Goal: Task Accomplishment & Management: Manage account settings

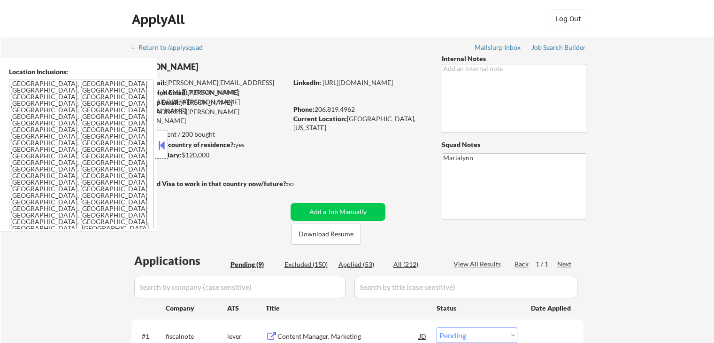
select select ""pending""
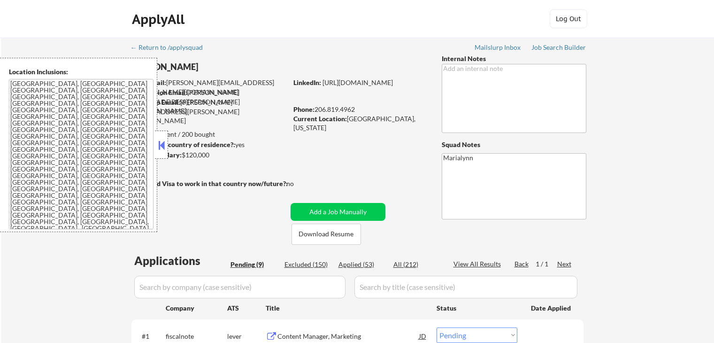
select select ""pending""
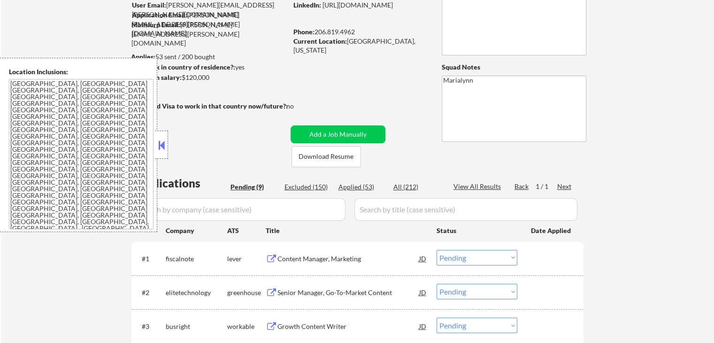
scroll to position [188, 0]
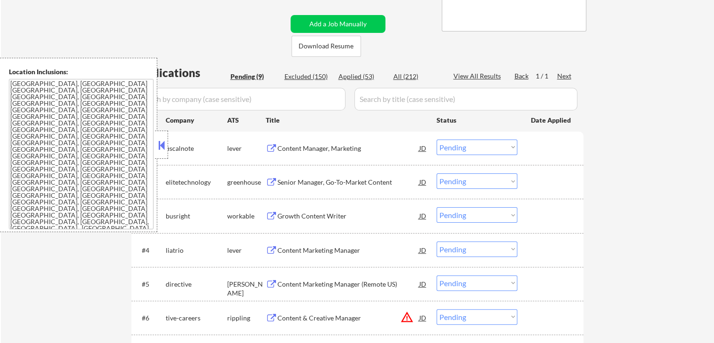
click at [163, 150] on button at bounding box center [161, 145] width 10 height 14
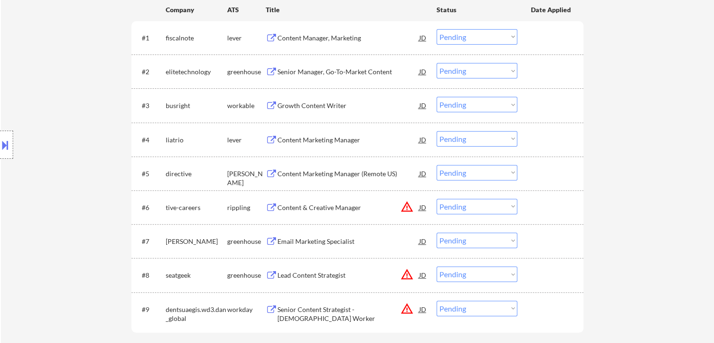
scroll to position [423, 0]
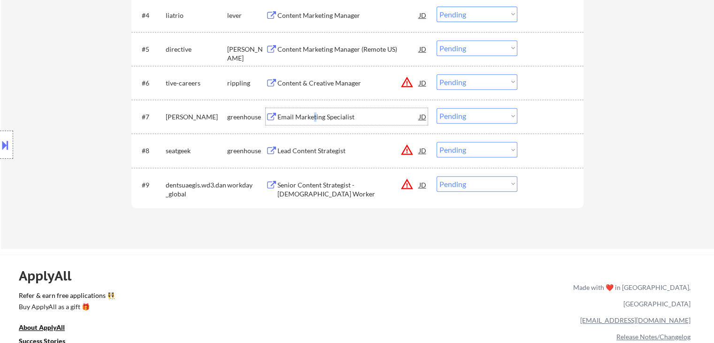
click at [316, 119] on div "Email Marketing Specialist" at bounding box center [349, 116] width 142 height 9
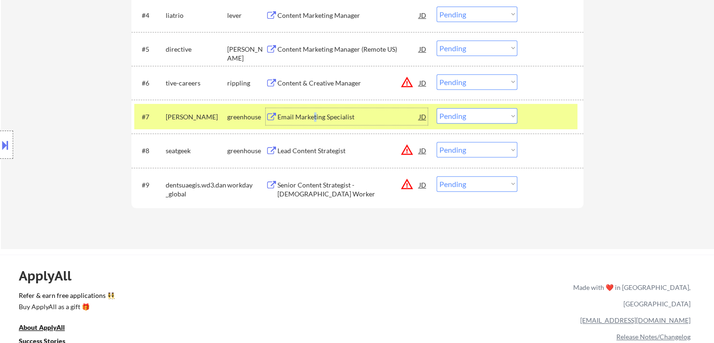
click at [471, 115] on select "Choose an option... Pending Applied Excluded (Questions) Excluded (Expired) Exc…" at bounding box center [477, 115] width 81 height 15
click at [437, 108] on select "Choose an option... Pending Applied Excluded (Questions) Excluded (Expired) Exc…" at bounding box center [477, 115] width 81 height 15
select select ""pending""
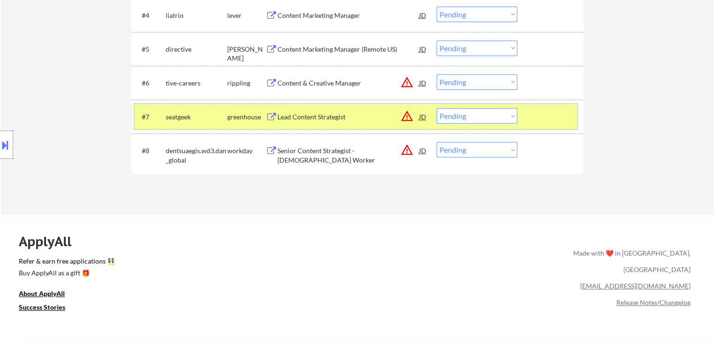
drag, startPoint x: 251, startPoint y: 116, endPoint x: 270, endPoint y: 96, distance: 27.2
click at [254, 114] on div "greenhouse" at bounding box center [246, 116] width 39 height 9
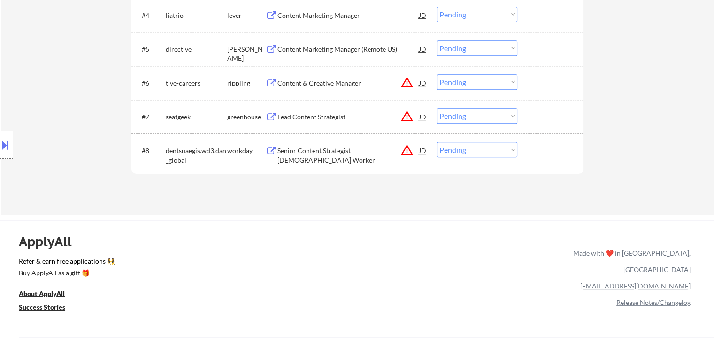
click at [308, 51] on div "Content Marketing Manager (Remote US)" at bounding box center [349, 49] width 142 height 9
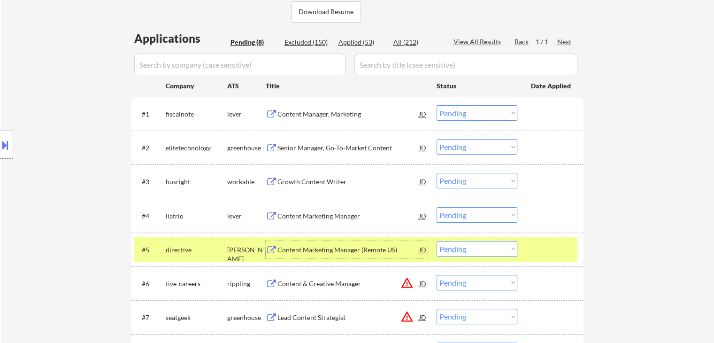
scroll to position [282, 0]
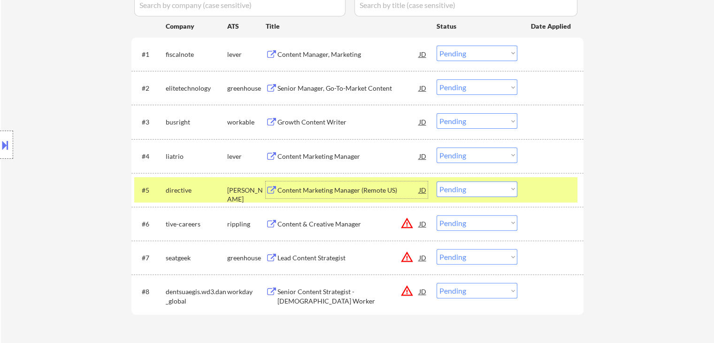
click at [455, 188] on select "Choose an option... Pending Applied Excluded (Questions) Excluded (Expired) Exc…" at bounding box center [477, 188] width 81 height 15
click at [437, 181] on select "Choose an option... Pending Applied Excluded (Questions) Excluded (Expired) Exc…" at bounding box center [477, 188] width 81 height 15
select select ""pending""
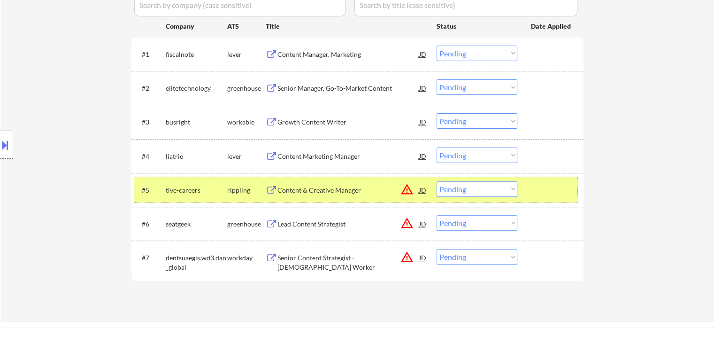
click at [202, 187] on div "tive-careers" at bounding box center [197, 189] width 62 height 9
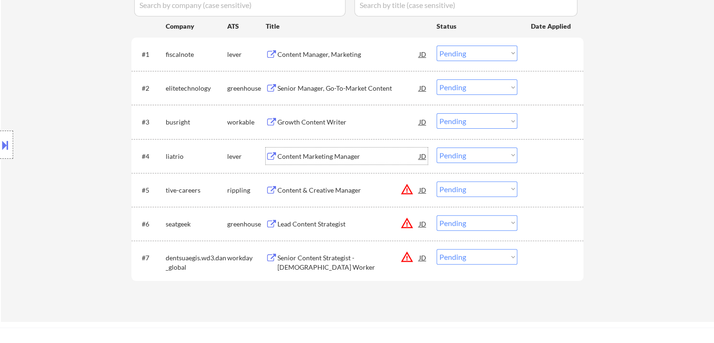
click at [328, 159] on div "Content Marketing Manager" at bounding box center [349, 156] width 142 height 9
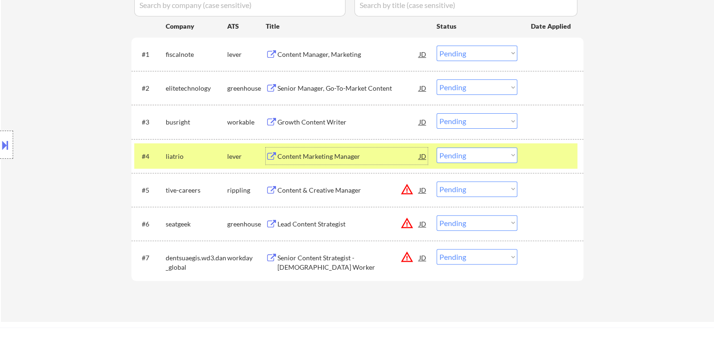
click at [449, 151] on select "Choose an option... Pending Applied Excluded (Questions) Excluded (Expired) Exc…" at bounding box center [477, 154] width 81 height 15
click at [437, 147] on select "Choose an option... Pending Applied Excluded (Questions) Excluded (Expired) Exc…" at bounding box center [477, 154] width 81 height 15
select select ""pending""
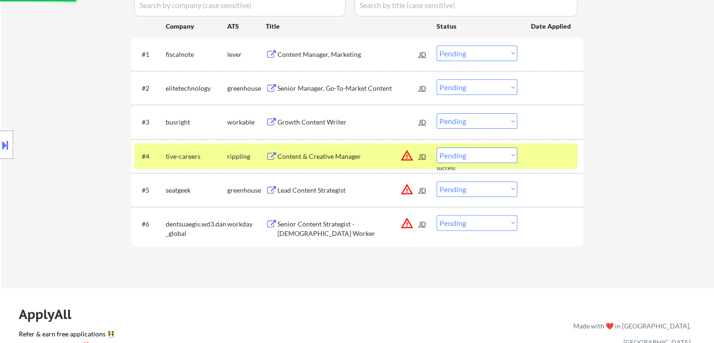
drag, startPoint x: 229, startPoint y: 154, endPoint x: 244, endPoint y: 147, distance: 16.8
click at [230, 154] on div "rippling" at bounding box center [246, 156] width 39 height 9
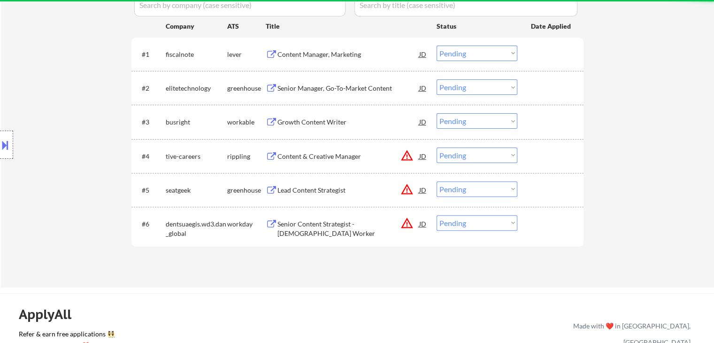
click at [293, 121] on div "Growth Content Writer" at bounding box center [349, 121] width 142 height 9
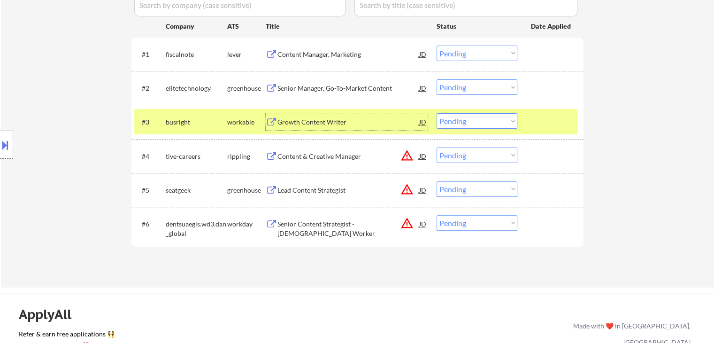
click at [463, 121] on select "Choose an option... Pending Applied Excluded (Questions) Excluded (Expired) Exc…" at bounding box center [477, 120] width 81 height 15
click at [437, 113] on select "Choose an option... Pending Applied Excluded (Questions) Excluded (Expired) Exc…" at bounding box center [477, 120] width 81 height 15
select select ""pending""
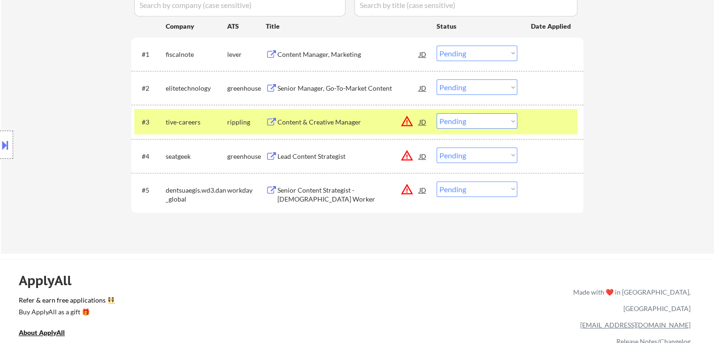
click at [225, 120] on div "tive-careers" at bounding box center [197, 121] width 62 height 9
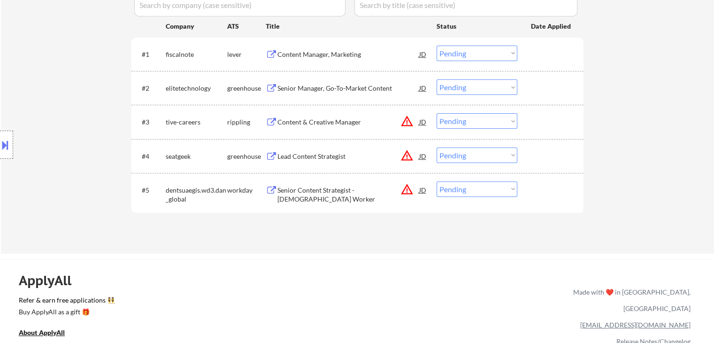
click at [361, 92] on div "Senior Manager, Go-To-Market Content" at bounding box center [349, 88] width 142 height 9
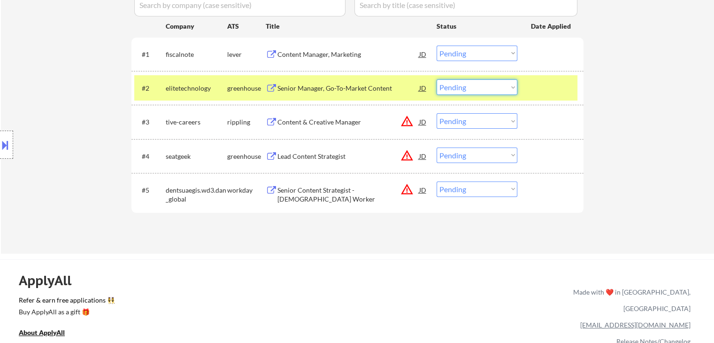
drag, startPoint x: 473, startPoint y: 83, endPoint x: 474, endPoint y: 92, distance: 9.0
click at [473, 83] on select "Choose an option... Pending Applied Excluded (Questions) Excluded (Expired) Exc…" at bounding box center [477, 86] width 81 height 15
click at [437, 79] on select "Choose an option... Pending Applied Excluded (Questions) Excluded (Expired) Exc…" at bounding box center [477, 86] width 81 height 15
select select ""pending""
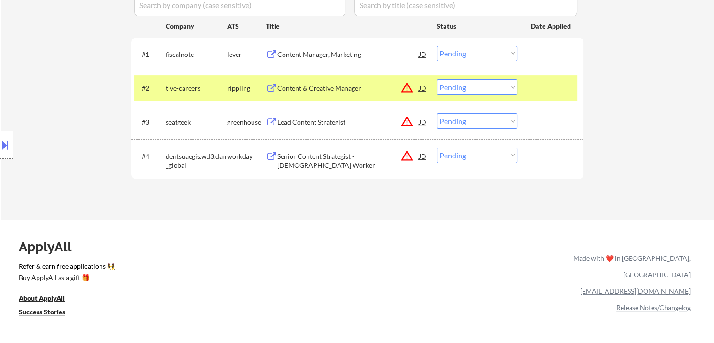
click at [259, 79] on div "rippling" at bounding box center [246, 87] width 39 height 17
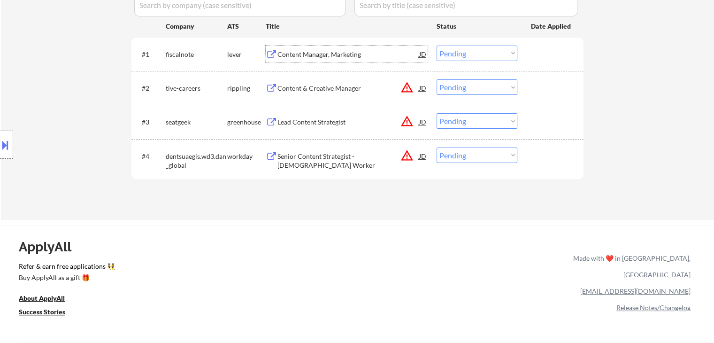
click at [280, 58] on div "Content Manager, Marketing" at bounding box center [349, 54] width 142 height 9
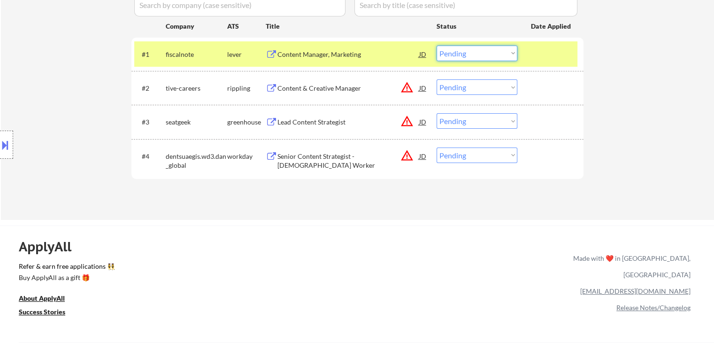
click at [464, 53] on select "Choose an option... Pending Applied Excluded (Questions) Excluded (Expired) Exc…" at bounding box center [477, 53] width 81 height 15
click at [437, 46] on select "Choose an option... Pending Applied Excluded (Questions) Excluded (Expired) Exc…" at bounding box center [477, 53] width 81 height 15
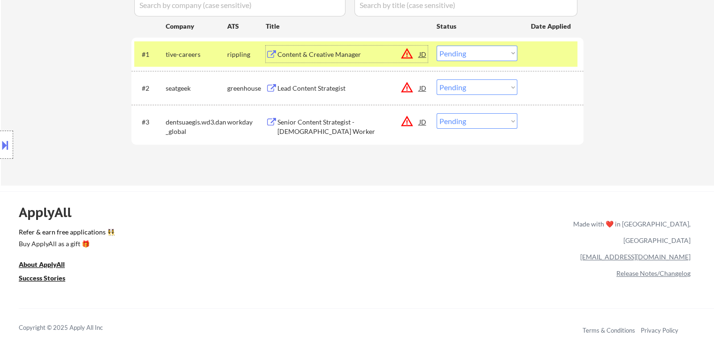
click at [341, 54] on div "Content & Creative Manager" at bounding box center [349, 54] width 142 height 9
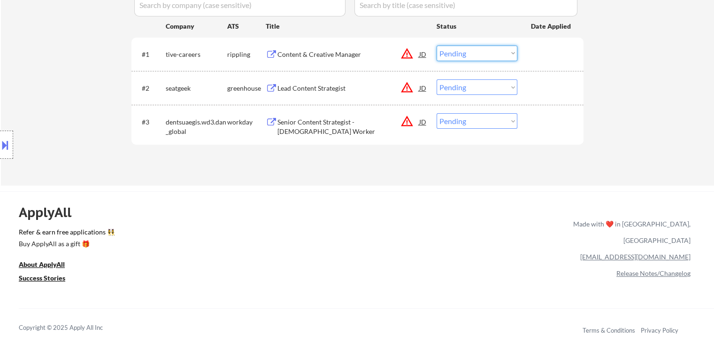
drag, startPoint x: 453, startPoint y: 49, endPoint x: 449, endPoint y: 60, distance: 11.3
click at [453, 49] on select "Choose an option... Pending Applied Excluded (Questions) Excluded (Expired) Exc…" at bounding box center [477, 53] width 81 height 15
click at [437, 46] on select "Choose an option... Pending Applied Excluded (Questions) Excluded (Expired) Exc…" at bounding box center [477, 53] width 81 height 15
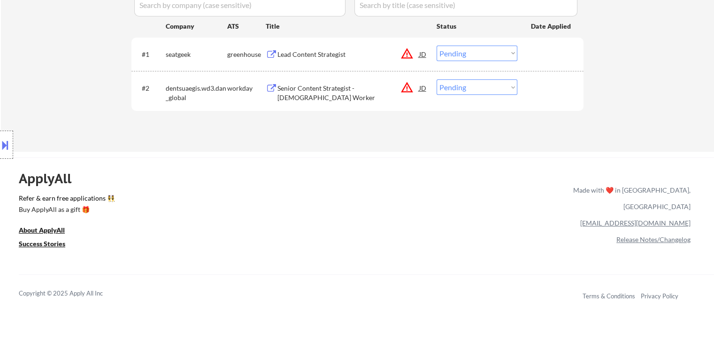
click at [277, 68] on div "#1 seatgeek greenhouse Lead Content Strategist JD warning_amber Choose an optio…" at bounding box center [357, 54] width 452 height 33
click at [281, 58] on div "Lead Content Strategist" at bounding box center [349, 54] width 142 height 9
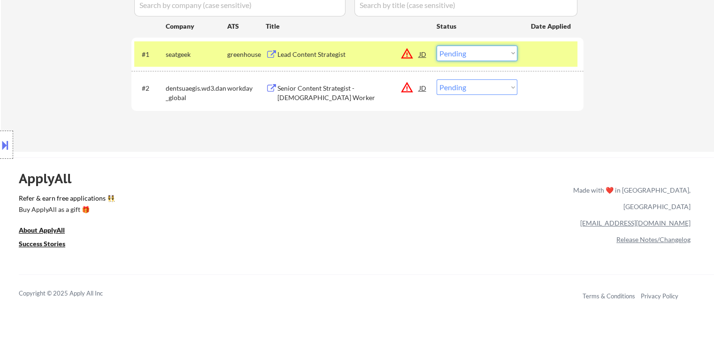
drag, startPoint x: 473, startPoint y: 55, endPoint x: 477, endPoint y: 60, distance: 5.7
click at [474, 58] on select "Choose an option... Pending Applied Excluded (Questions) Excluded (Expired) Exc…" at bounding box center [477, 53] width 81 height 15
click at [437, 46] on select "Choose an option... Pending Applied Excluded (Questions) Excluded (Expired) Exc…" at bounding box center [477, 53] width 81 height 15
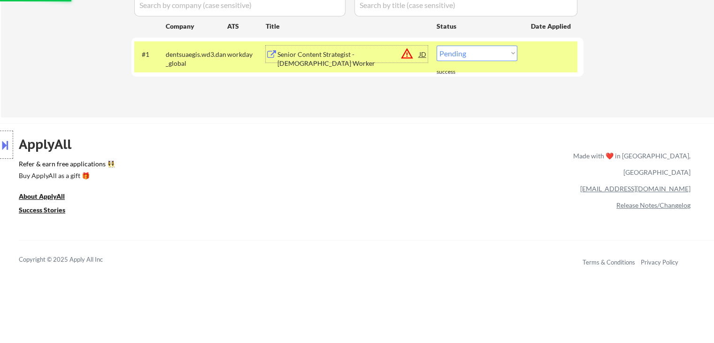
click at [310, 57] on div "Senior Content Strategist - Temporary Worker" at bounding box center [349, 59] width 142 height 18
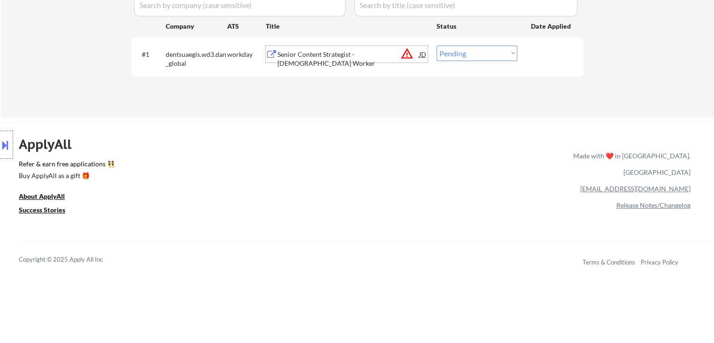
drag, startPoint x: 500, startPoint y: 51, endPoint x: 494, endPoint y: 60, distance: 11.2
click at [500, 51] on select "Choose an option... Pending Applied Excluded (Questions) Excluded (Expired) Exc…" at bounding box center [477, 53] width 81 height 15
select select ""applied""
click at [437, 46] on select "Choose an option... Pending Applied Excluded (Questions) Excluded (Expired) Exc…" at bounding box center [477, 53] width 81 height 15
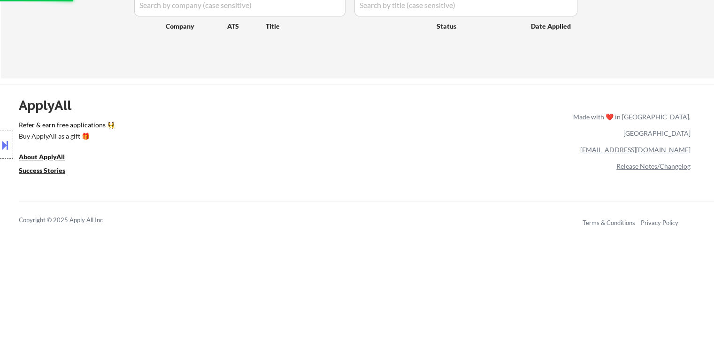
scroll to position [141, 0]
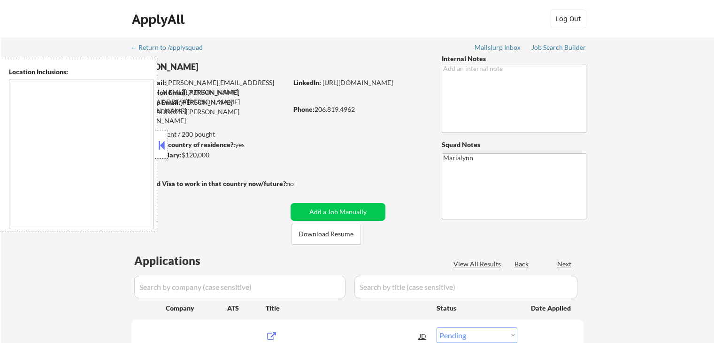
select select ""pending""
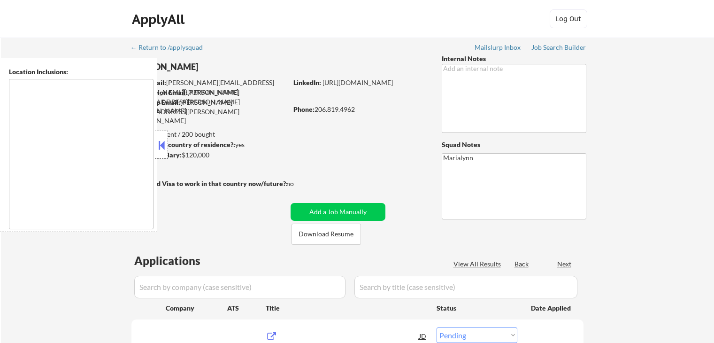
select select ""pending""
type textarea "Seattle, WA Mercer Island, WA Shoreline, WA Lake Forest Park, WA Mountlake Terr…"
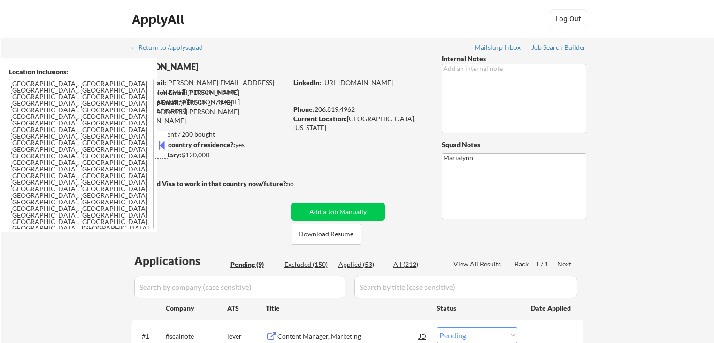
select select ""pending""
click at [363, 117] on div "Current Location: Seattle, Washington" at bounding box center [359, 123] width 133 height 18
drag, startPoint x: 345, startPoint y: 117, endPoint x: 417, endPoint y: 124, distance: 72.6
click at [417, 124] on div "Current Location: Seattle, Washington" at bounding box center [359, 119] width 133 height 10
copy div "Seattle, Washington"
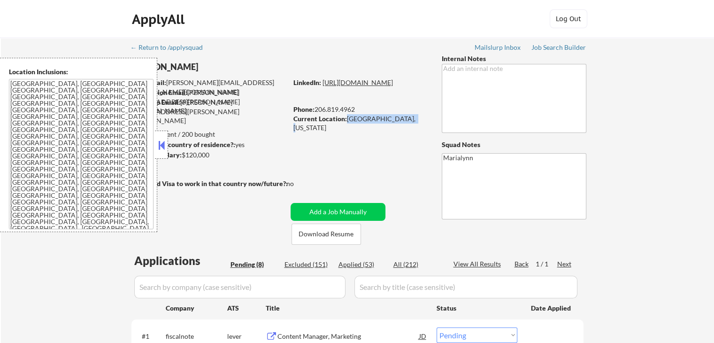
click at [365, 86] on link "https://www.linkedin.com/in/patrickmcnerthney/" at bounding box center [358, 82] width 70 height 8
select select ""pending""
copy div "Seattle, Washington"
select select ""pending""
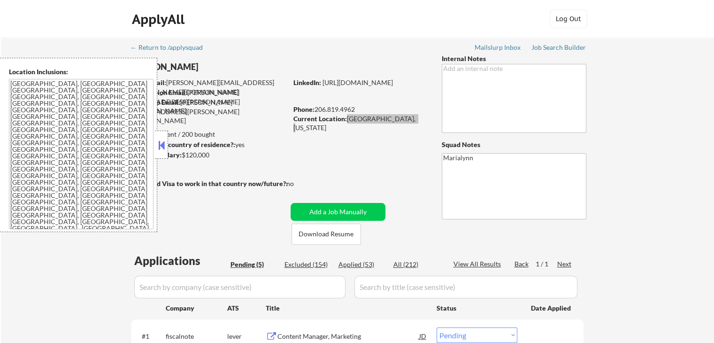
select select ""pending""
click at [162, 154] on div at bounding box center [161, 145] width 13 height 28
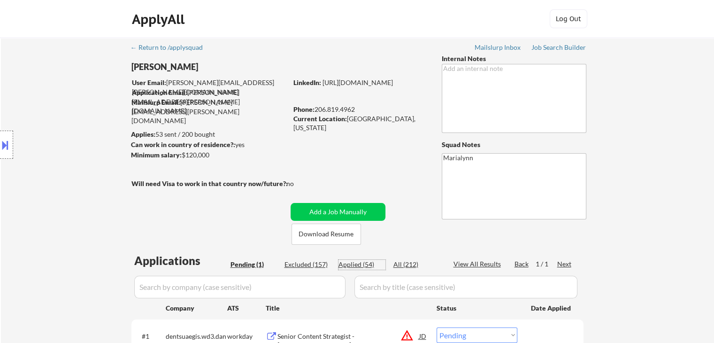
click at [351, 263] on div "Applied (54)" at bounding box center [362, 264] width 47 height 9
select select ""applied""
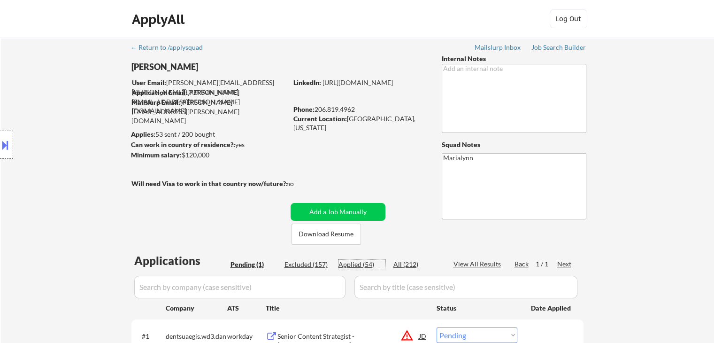
select select ""applied""
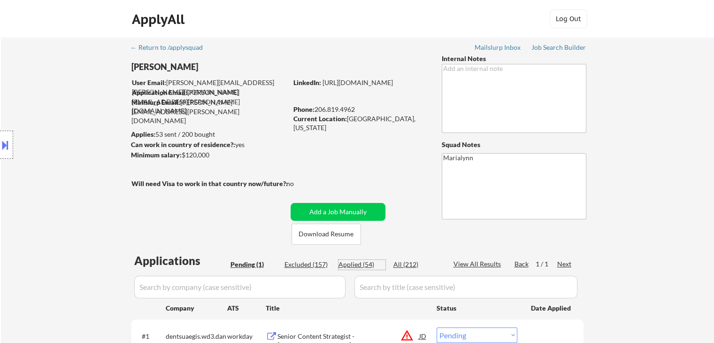
select select ""applied""
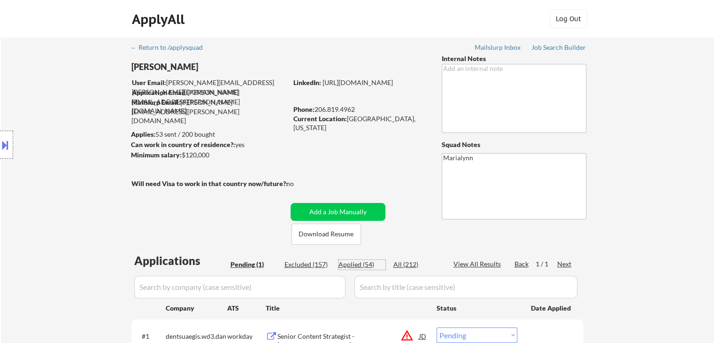
select select ""applied""
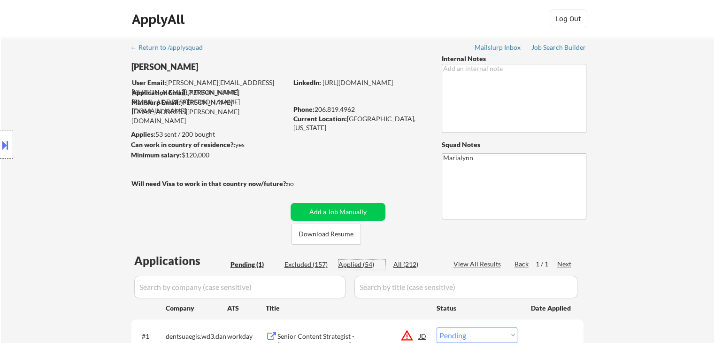
select select ""applied""
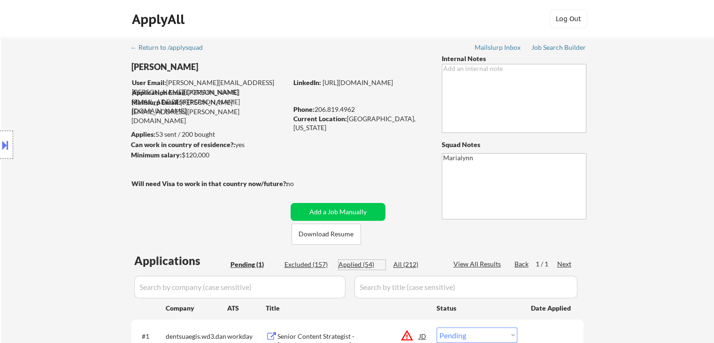
select select ""applied""
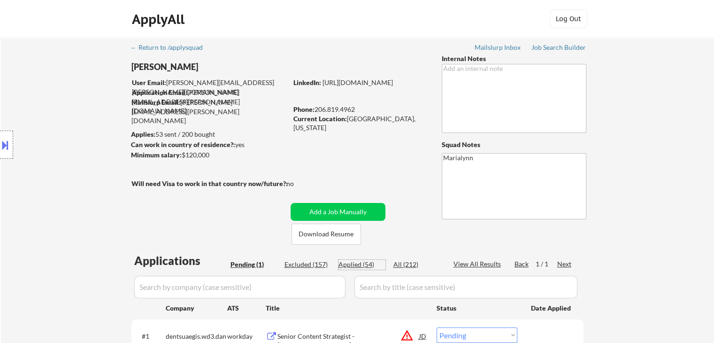
select select ""applied""
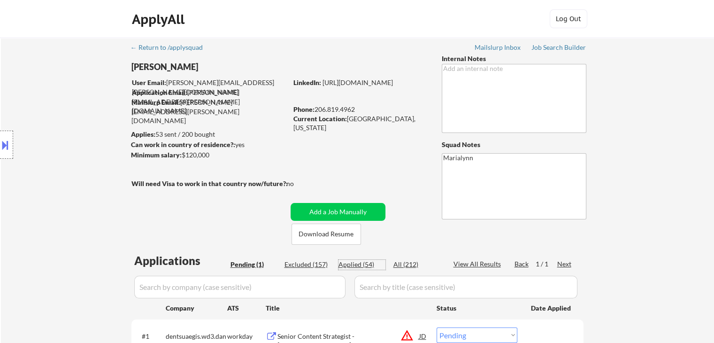
select select ""applied""
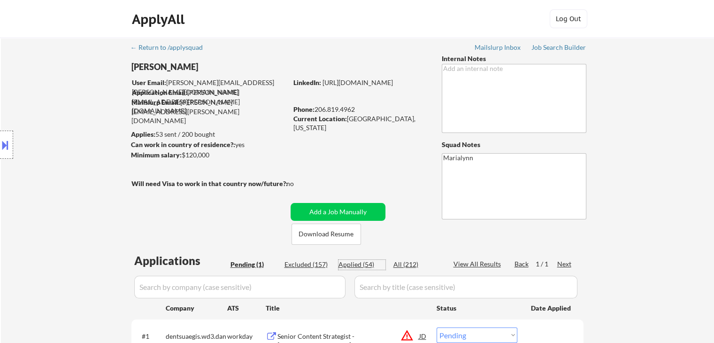
select select ""applied""
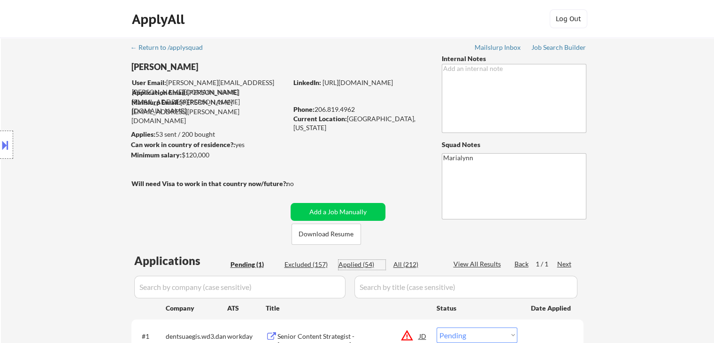
select select ""applied""
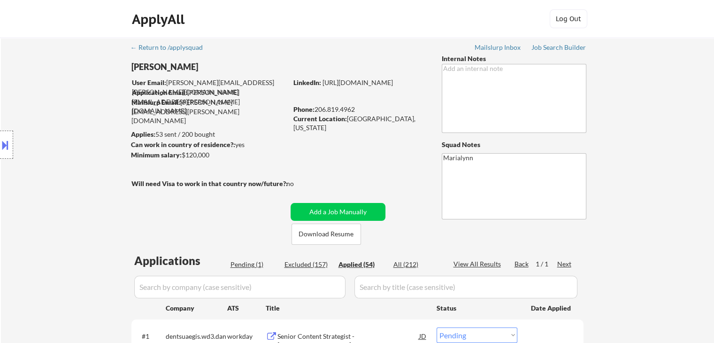
select select ""applied""
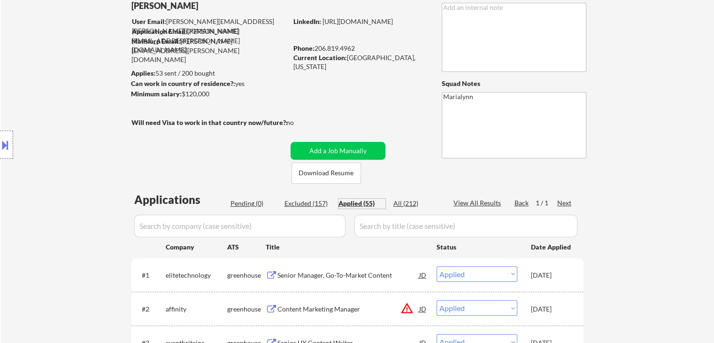
scroll to position [188, 0]
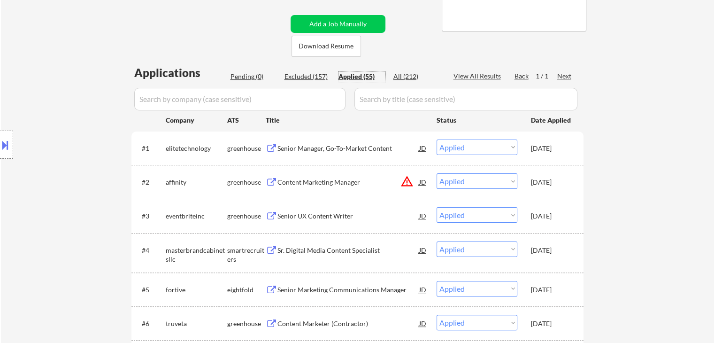
select select ""applied""
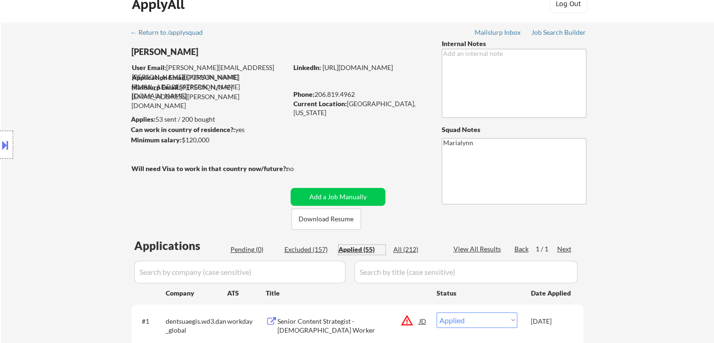
scroll to position [0, 0]
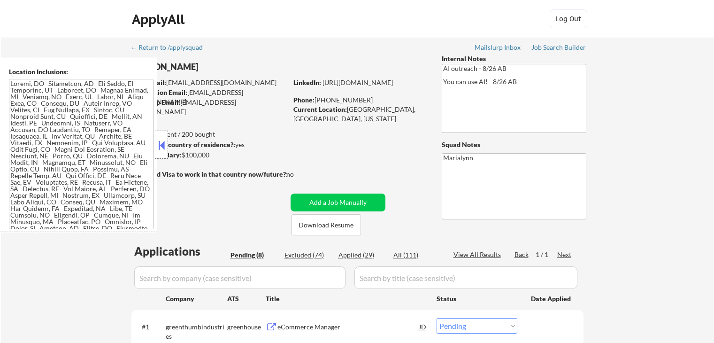
select select ""pending""
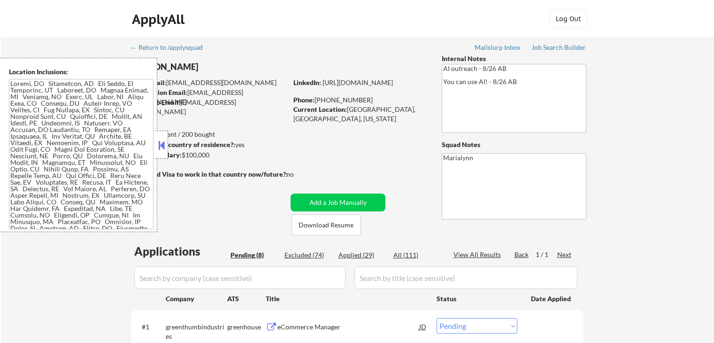
select select ""pending""
click at [157, 153] on div at bounding box center [161, 145] width 13 height 28
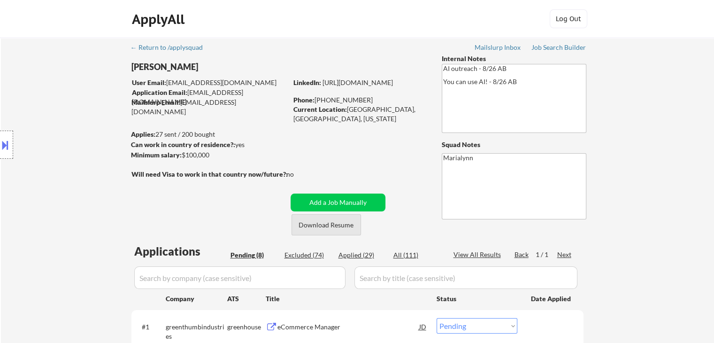
click at [332, 222] on button "Download Resume" at bounding box center [327, 224] width 70 height 21
click at [331, 219] on button "Download Resume" at bounding box center [327, 224] width 70 height 21
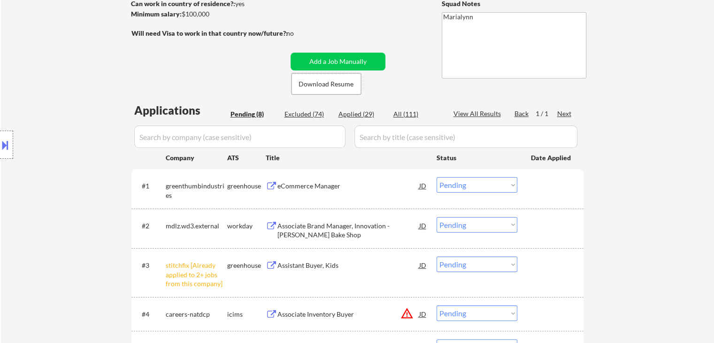
click at [468, 267] on select "Choose an option... Pending Applied Excluded (Questions) Excluded (Expired) Exc…" at bounding box center [477, 263] width 81 height 15
click at [437, 256] on select "Choose an option... Pending Applied Excluded (Questions) Excluded (Expired) Exc…" at bounding box center [477, 263] width 81 height 15
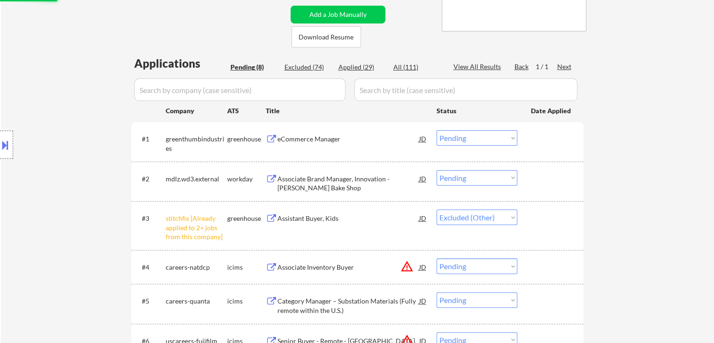
scroll to position [329, 0]
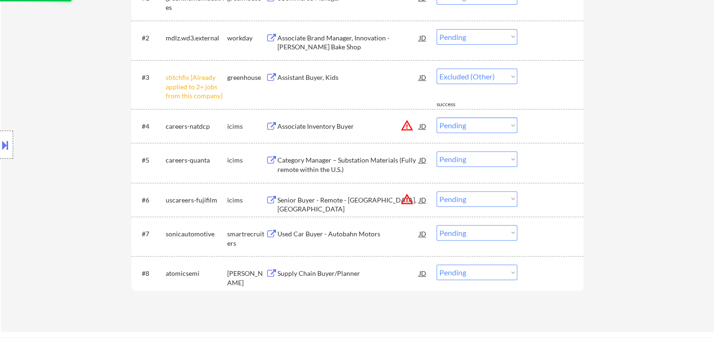
select select ""pending""
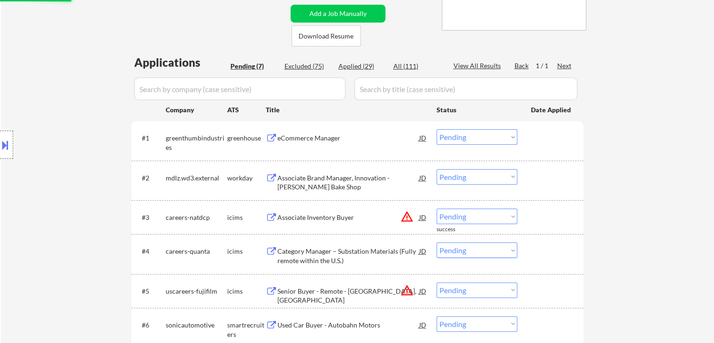
scroll to position [188, 0]
click at [288, 147] on div "eCommerce Manager" at bounding box center [349, 138] width 142 height 17
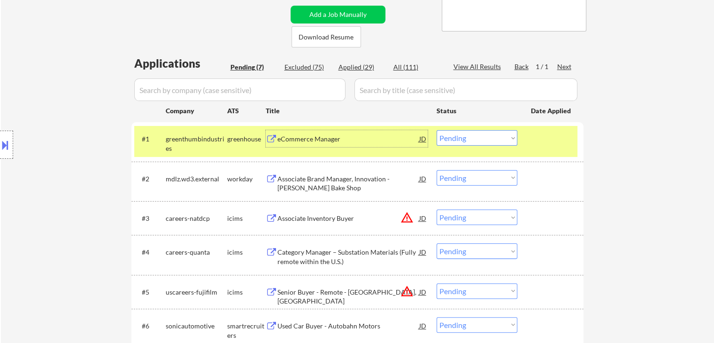
click at [350, 133] on div "eCommerce Manager" at bounding box center [349, 138] width 142 height 17
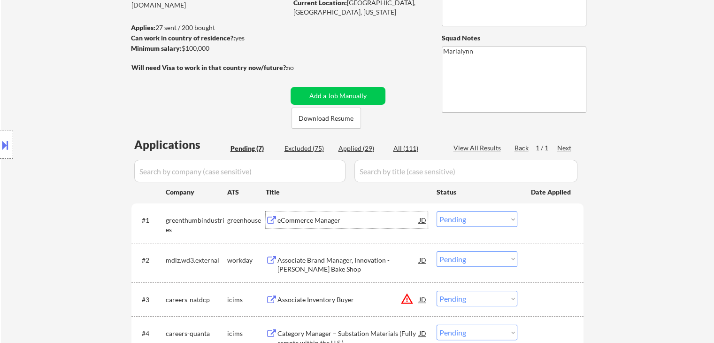
scroll to position [47, 0]
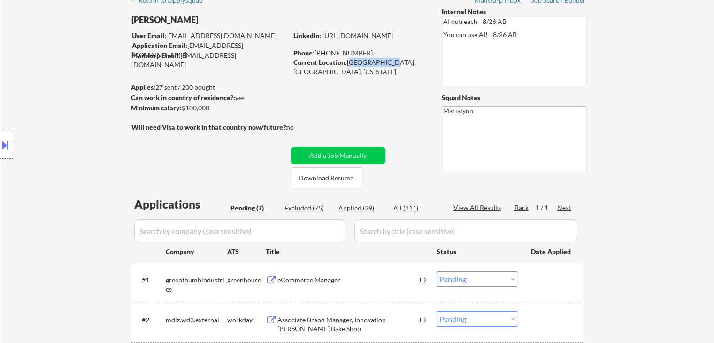
drag, startPoint x: 347, startPoint y: 64, endPoint x: 381, endPoint y: 65, distance: 34.8
click at [381, 65] on div "Current Location: Dublin, CA, California" at bounding box center [359, 67] width 133 height 18
copy div "Dublin, CA,"
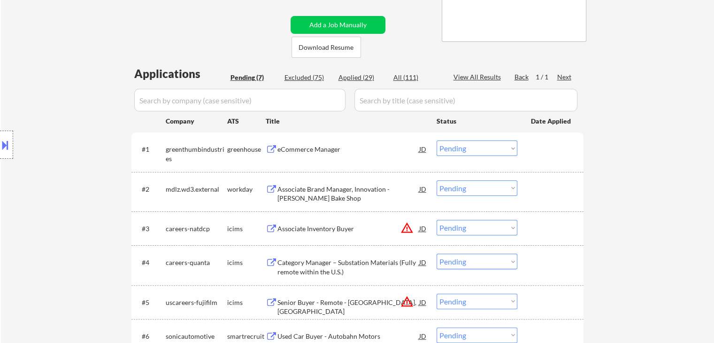
scroll to position [188, 0]
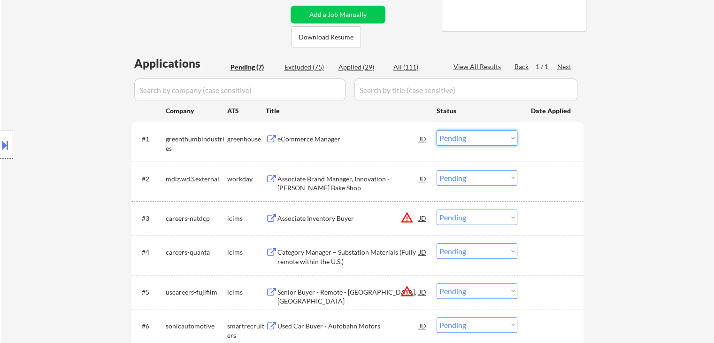
drag, startPoint x: 446, startPoint y: 138, endPoint x: 452, endPoint y: 145, distance: 10.0
click at [446, 138] on select "Choose an option... Pending Applied Excluded (Questions) Excluded (Expired) Exc…" at bounding box center [477, 137] width 81 height 15
click at [437, 130] on select "Choose an option... Pending Applied Excluded (Questions) Excluded (Expired) Exc…" at bounding box center [477, 137] width 81 height 15
click at [325, 178] on div "Associate Brand Manager, Innovation - Tate's Bake Shop" at bounding box center [349, 183] width 142 height 18
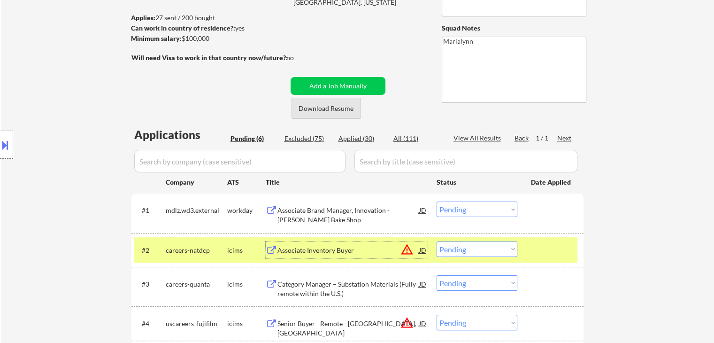
scroll to position [47, 0]
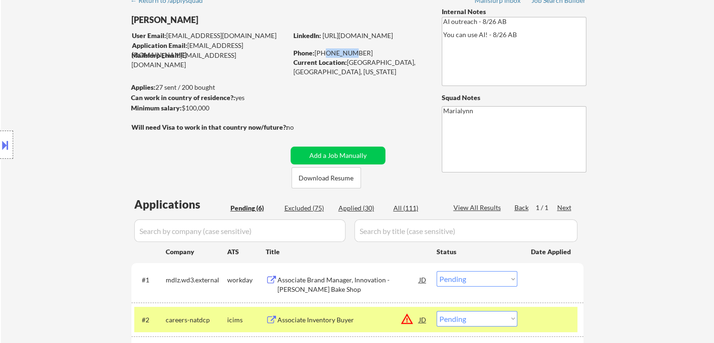
drag, startPoint x: 320, startPoint y: 54, endPoint x: 341, endPoint y: 53, distance: 21.2
click at [342, 52] on div "Phone: (510) 432-5999" at bounding box center [359, 52] width 133 height 9
click at [319, 53] on div "Phone: (510) 432-5999" at bounding box center [359, 52] width 133 height 9
drag, startPoint x: 319, startPoint y: 52, endPoint x: 398, endPoint y: 56, distance: 79.5
click at [398, 56] on div "Phone: (510) 432-5999" at bounding box center [359, 52] width 133 height 9
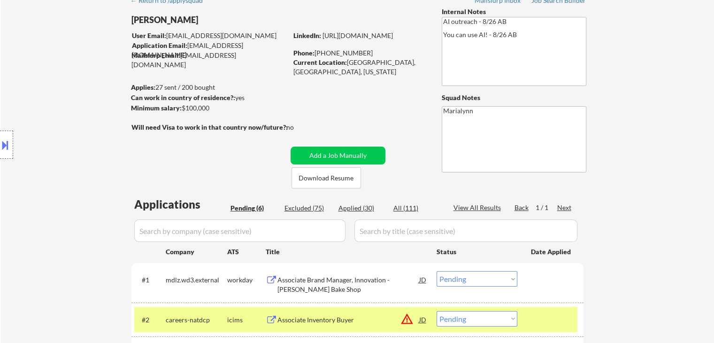
copy div "510) 432-5999"
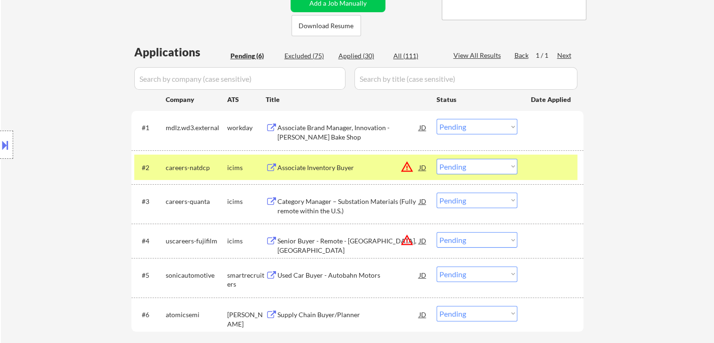
scroll to position [282, 0]
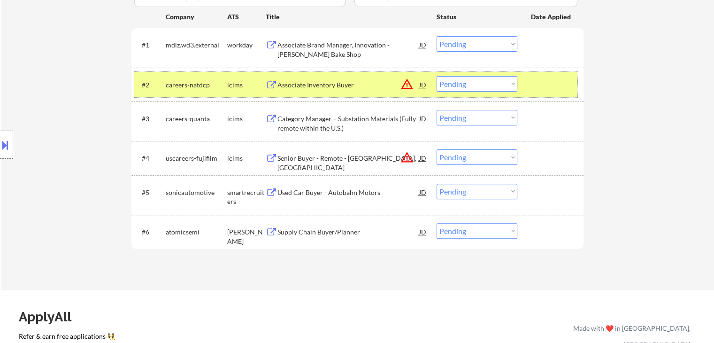
click at [226, 90] on div "careers-natdcp" at bounding box center [197, 84] width 62 height 17
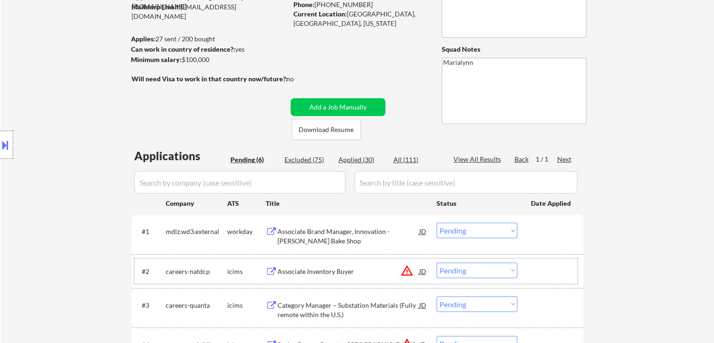
scroll to position [0, 0]
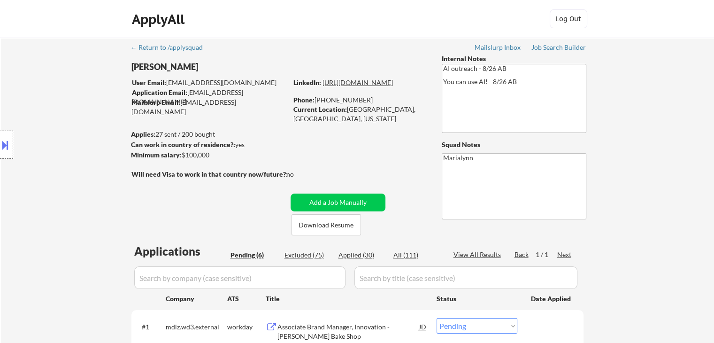
click at [353, 86] on link "https://www.linkedin.com/in/pinalbhukhan/" at bounding box center [358, 82] width 70 height 8
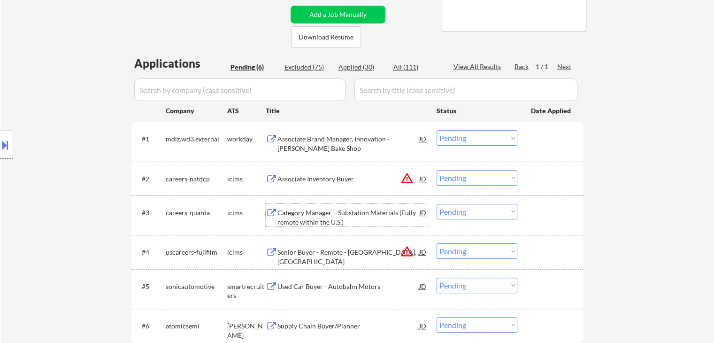
click at [319, 212] on div "Category Manager – Substation Materials (Fully remote within the U.S.)" at bounding box center [349, 217] width 142 height 18
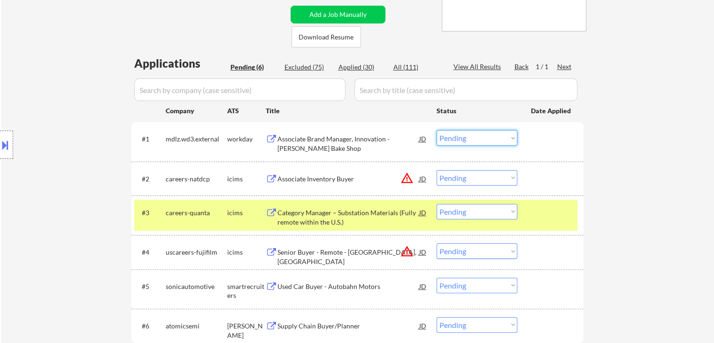
click at [477, 139] on select "Choose an option... Pending Applied Excluded (Questions) Excluded (Expired) Exc…" at bounding box center [477, 137] width 81 height 15
click at [437, 130] on select "Choose an option... Pending Applied Excluded (Questions) Excluded (Expired) Exc…" at bounding box center [477, 137] width 81 height 15
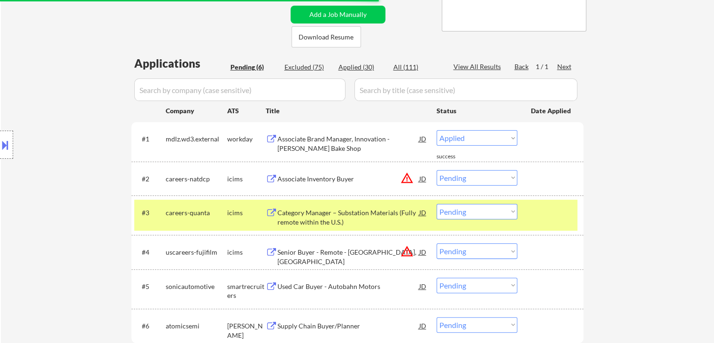
select select ""pending""
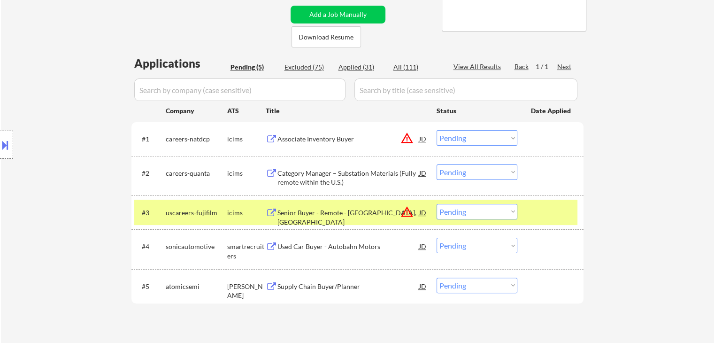
click at [468, 173] on select "Choose an option... Pending Applied Excluded (Questions) Excluded (Expired) Exc…" at bounding box center [477, 171] width 81 height 15
select select ""excluded__bad_match_""
click at [437, 164] on select "Choose an option... Pending Applied Excluded (Questions) Excluded (Expired) Exc…" at bounding box center [477, 171] width 81 height 15
click at [223, 220] on div "uscareers-fujifilm" at bounding box center [197, 212] width 62 height 17
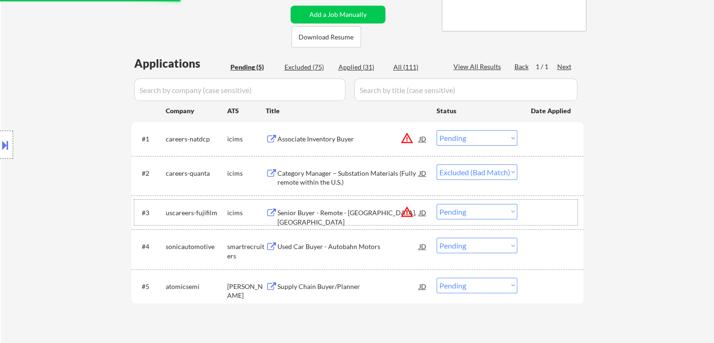
click at [368, 171] on div "Category Manager – Substation Materials (Fully remote within the U.S.)" at bounding box center [349, 178] width 142 height 18
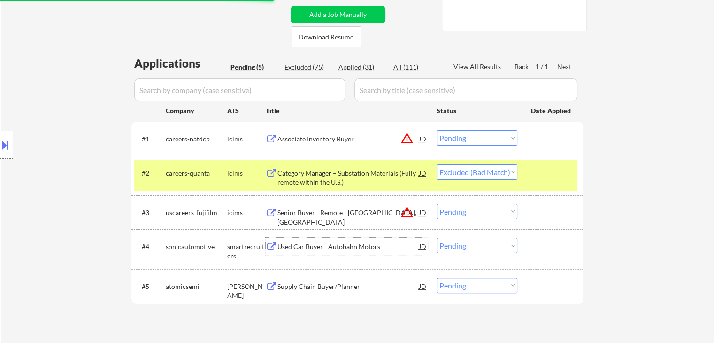
click at [307, 246] on div "Used Car Buyer - Autobahn Motors" at bounding box center [349, 246] width 142 height 9
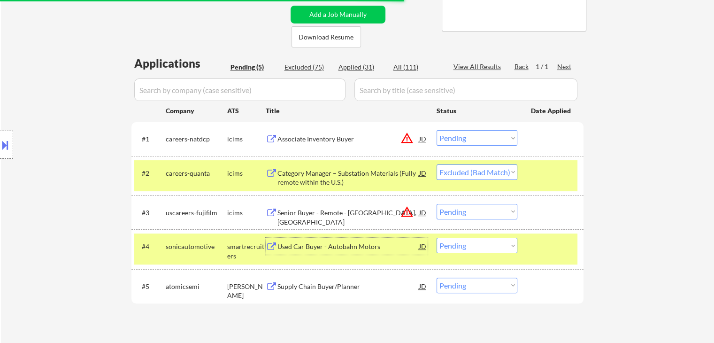
click at [492, 246] on select "Choose an option... Pending Applied Excluded (Questions) Excluded (Expired) Exc…" at bounding box center [477, 245] width 81 height 15
select select ""excluded__expired_""
click at [437, 238] on select "Choose an option... Pending Applied Excluded (Questions) Excluded (Expired) Exc…" at bounding box center [477, 245] width 81 height 15
select select ""pending""
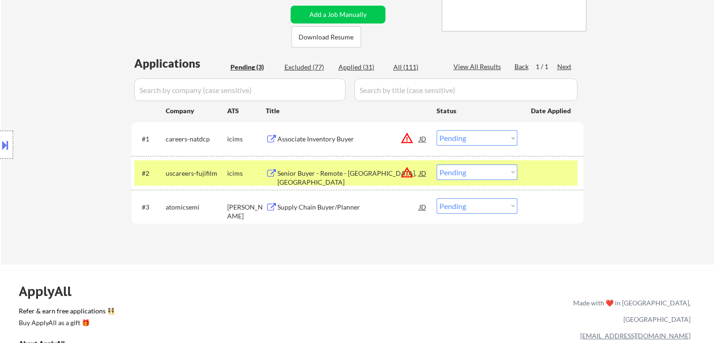
drag, startPoint x: 232, startPoint y: 175, endPoint x: 239, endPoint y: 177, distance: 6.4
click at [233, 175] on div "icims" at bounding box center [246, 173] width 39 height 9
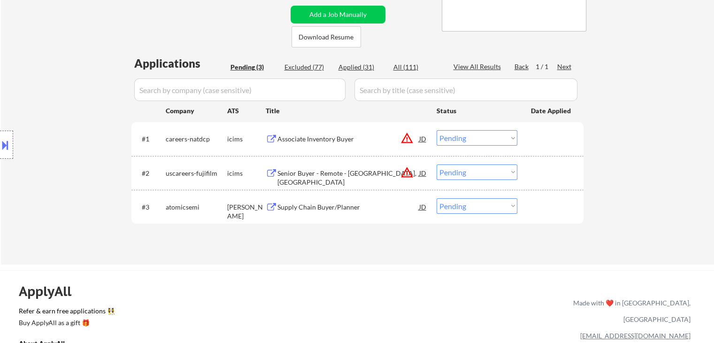
click at [319, 205] on div "Supply Chain Buyer/Planner" at bounding box center [349, 206] width 142 height 9
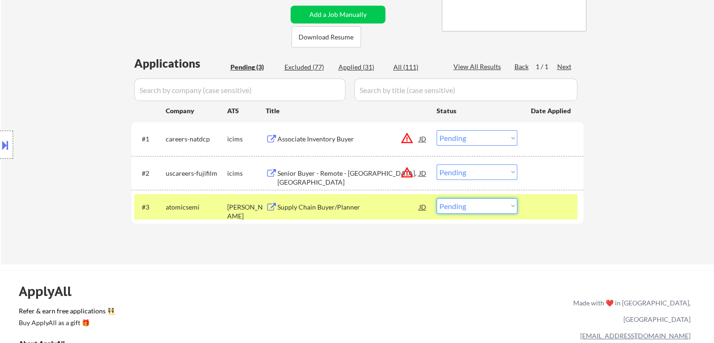
click at [464, 206] on select "Choose an option... Pending Applied Excluded (Questions) Excluded (Expired) Exc…" at bounding box center [477, 205] width 81 height 15
select select ""applied""
click at [437, 198] on select "Choose an option... Pending Applied Excluded (Questions) Excluded (Expired) Exc…" at bounding box center [477, 205] width 81 height 15
click at [329, 174] on div "Senior Buyer - Remote - Greenwood, SC" at bounding box center [349, 178] width 142 height 18
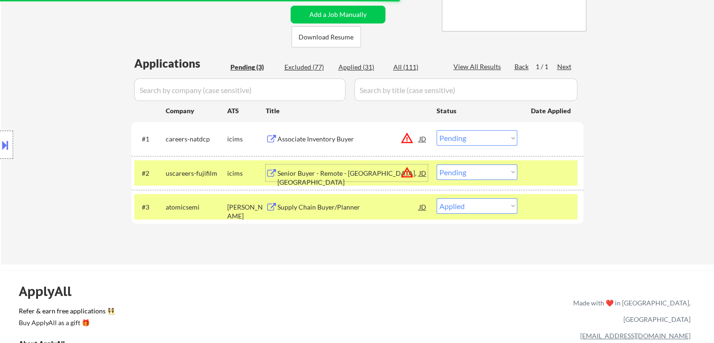
click at [463, 170] on select "Choose an option... Pending Applied Excluded (Questions) Excluded (Expired) Exc…" at bounding box center [477, 171] width 81 height 15
select select ""excluded__location_""
click at [437, 164] on select "Choose an option... Pending Applied Excluded (Questions) Excluded (Expired) Exc…" at bounding box center [477, 171] width 81 height 15
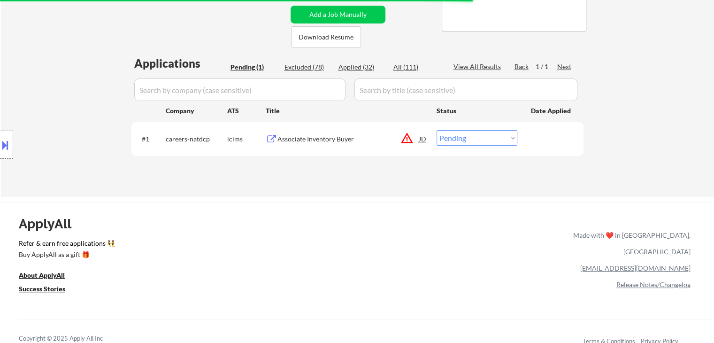
click at [309, 140] on div "Associate Inventory Buyer" at bounding box center [349, 138] width 142 height 9
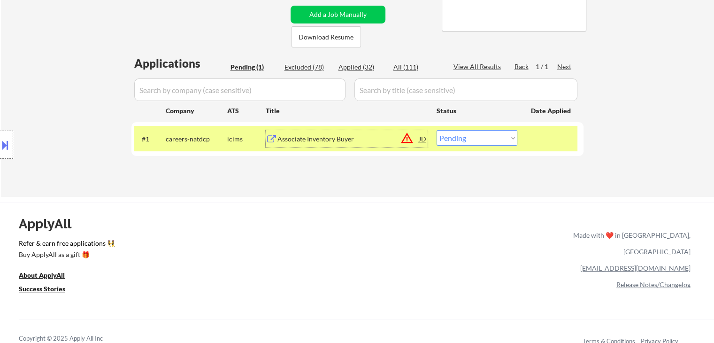
click at [319, 136] on div "Associate Inventory Buyer" at bounding box center [349, 138] width 142 height 9
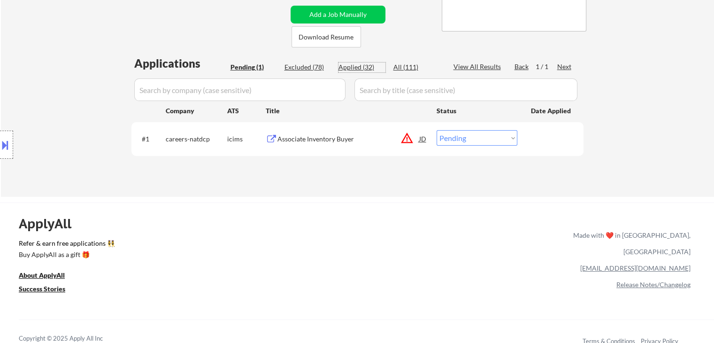
click at [360, 64] on div "Applied (32)" at bounding box center [362, 66] width 47 height 9
select select ""applied""
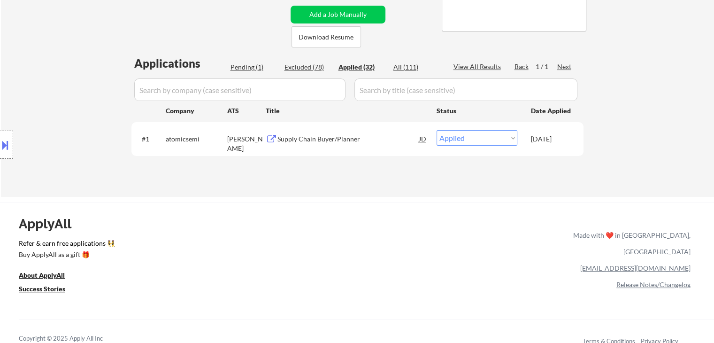
select select ""applied""
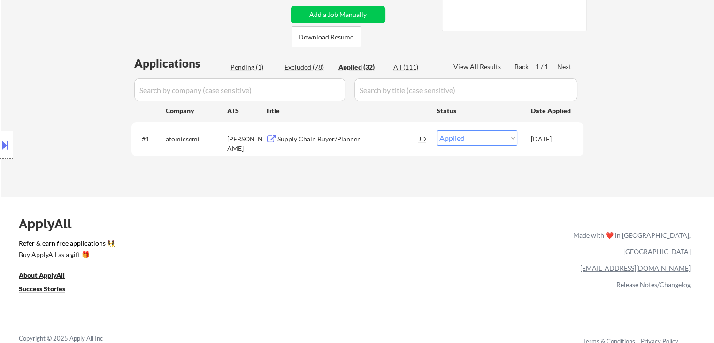
select select ""applied""
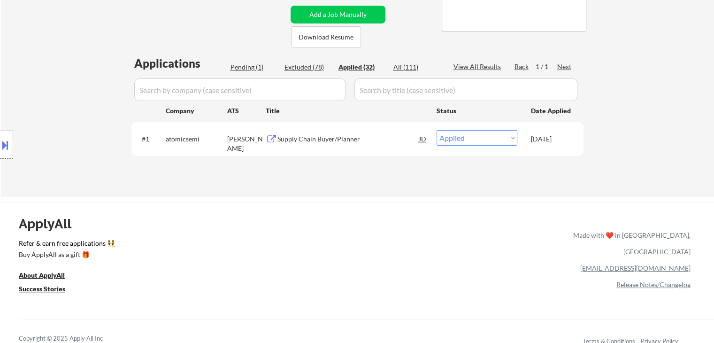
select select ""applied""
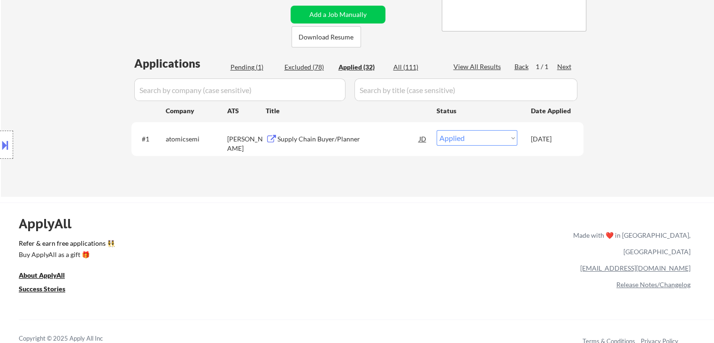
select select ""applied""
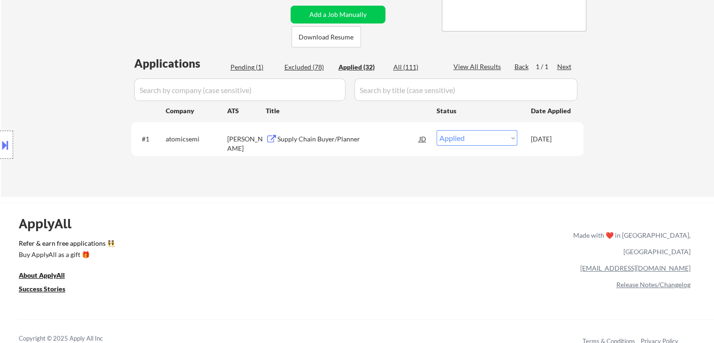
select select ""applied""
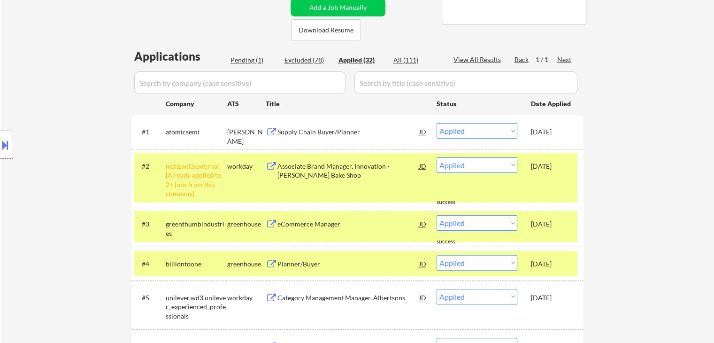
scroll to position [282, 0]
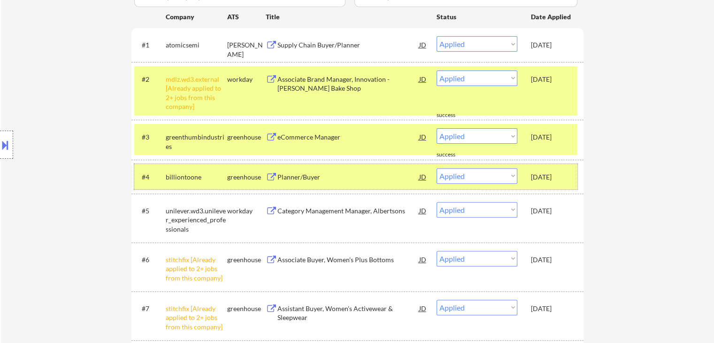
click at [549, 176] on div "Sep 25, 2025" at bounding box center [551, 176] width 41 height 9
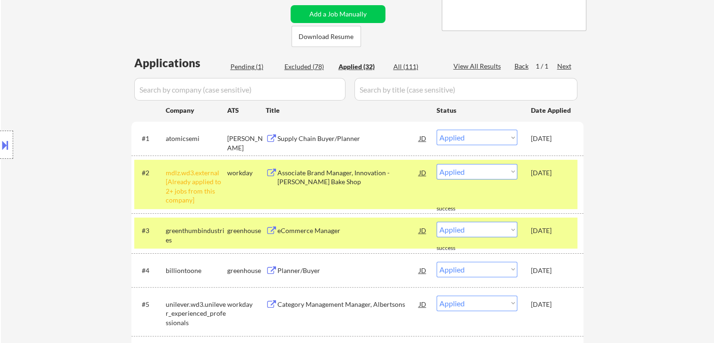
scroll to position [188, 0]
click at [553, 140] on div "Oct 2, 2025" at bounding box center [551, 138] width 41 height 9
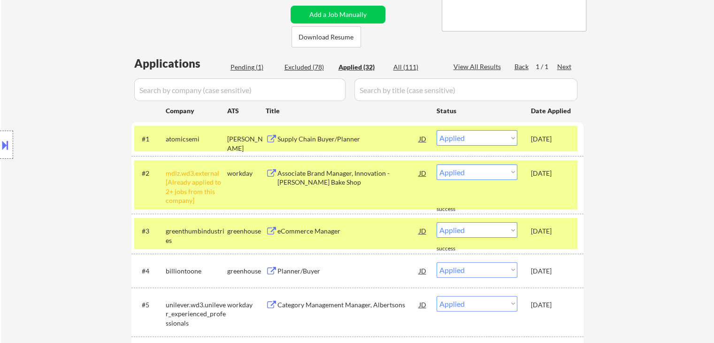
drag, startPoint x: 540, startPoint y: 196, endPoint x: 545, endPoint y: 175, distance: 21.6
click at [542, 185] on div "#2 mdlz.wd3.external [Already applied to 2+ jobs from this company] workday Ass…" at bounding box center [355, 184] width 443 height 49
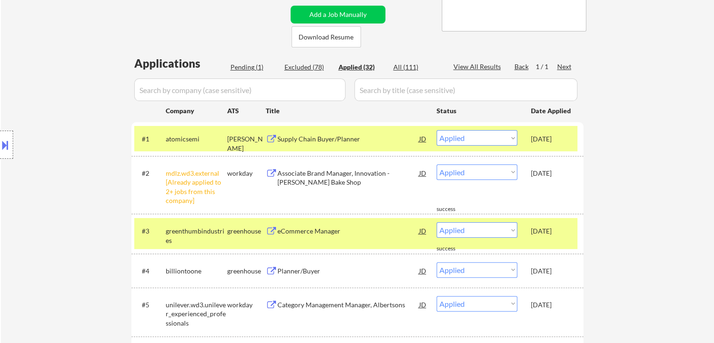
click at [550, 143] on div "Oct 2, 2025" at bounding box center [551, 138] width 41 height 17
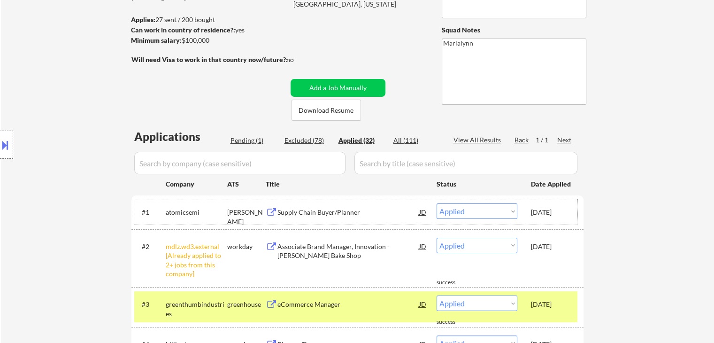
scroll to position [94, 0]
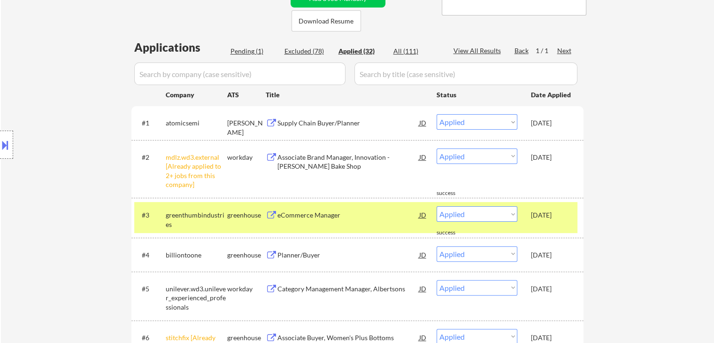
scroll to position [188, 0]
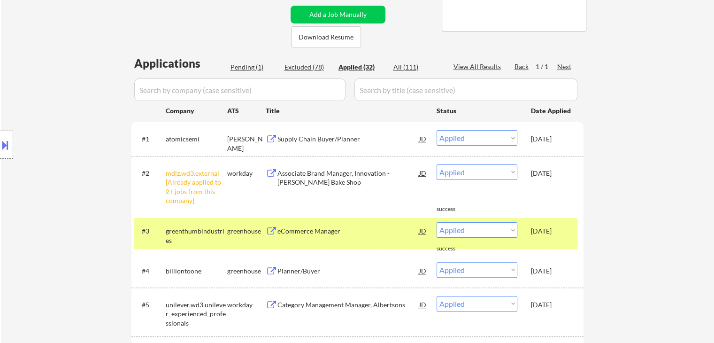
click at [246, 69] on div "Pending (1)" at bounding box center [254, 66] width 47 height 9
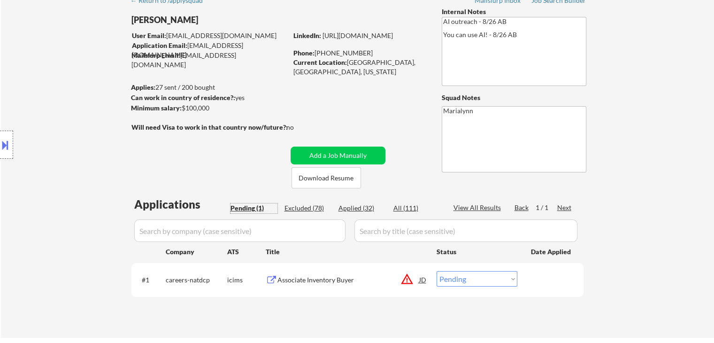
scroll to position [141, 0]
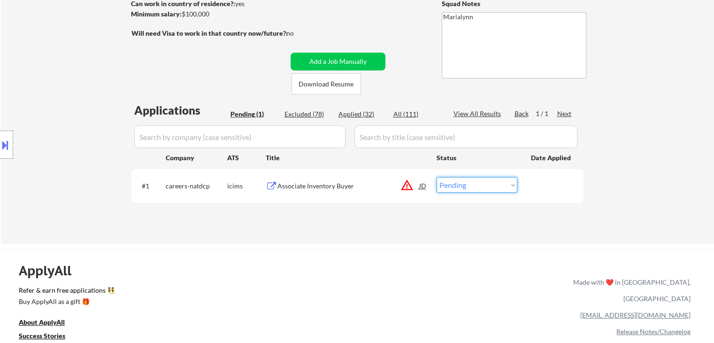
click at [483, 184] on select "Choose an option... Pending Applied Excluded (Questions) Excluded (Expired) Exc…" at bounding box center [477, 184] width 81 height 15
click at [437, 177] on select "Choose an option... Pending Applied Excluded (Questions) Excluded (Expired) Exc…" at bounding box center [477, 184] width 81 height 15
click at [357, 115] on div "Applied (32)" at bounding box center [362, 113] width 47 height 9
select select ""applied""
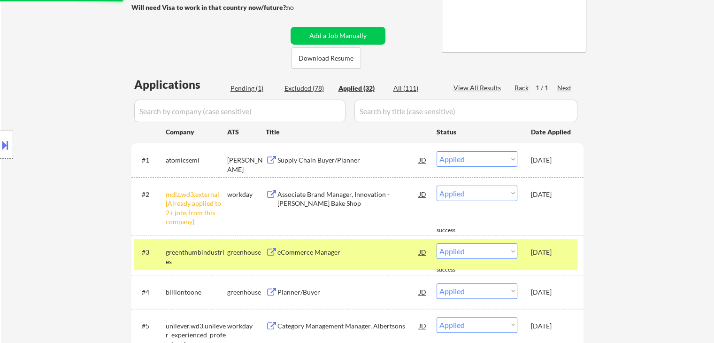
scroll to position [188, 0]
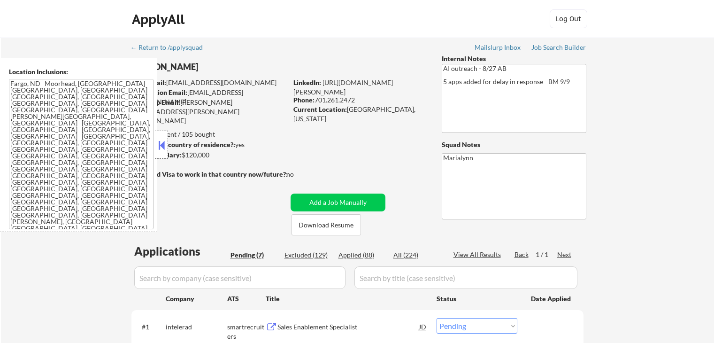
select select ""pending""
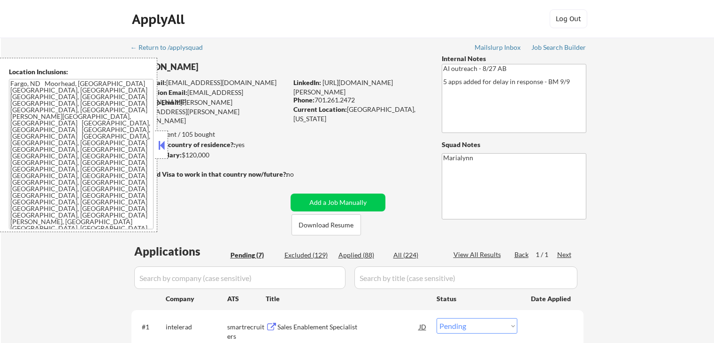
select select ""pending""
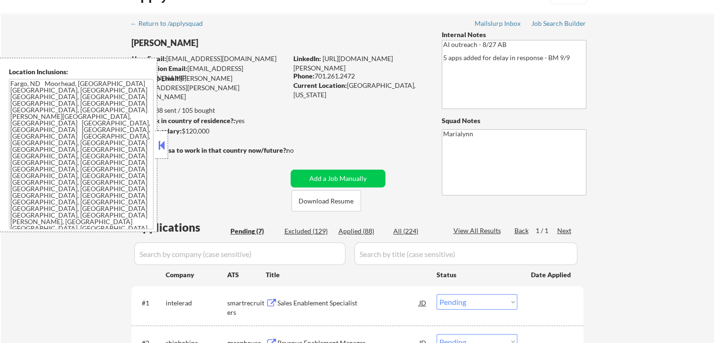
scroll to position [47, 0]
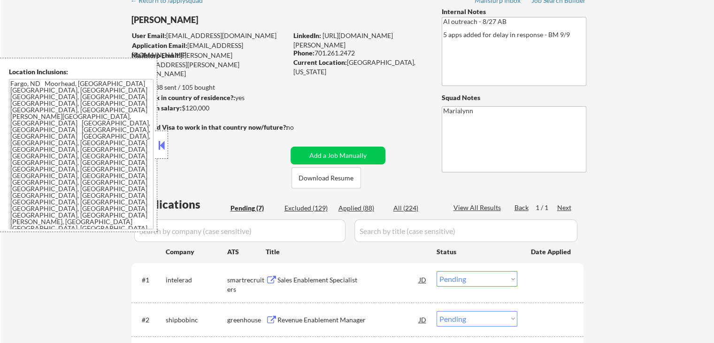
click at [163, 140] on button at bounding box center [161, 145] width 10 height 14
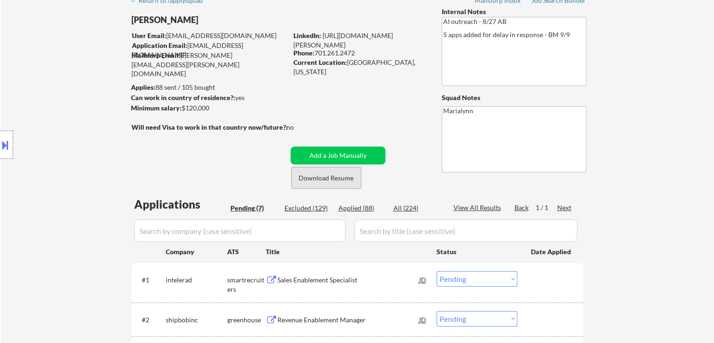
click at [312, 183] on button "Download Resume" at bounding box center [327, 177] width 70 height 21
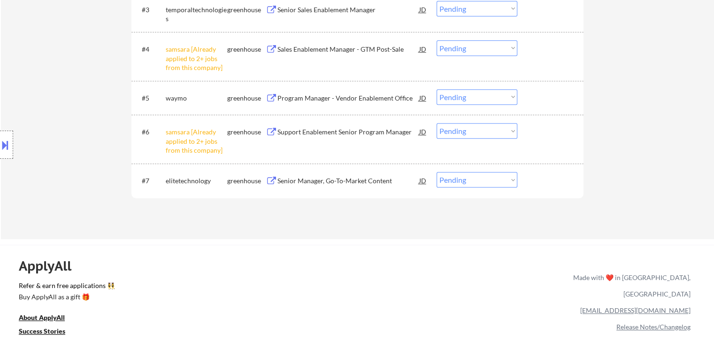
scroll to position [423, 0]
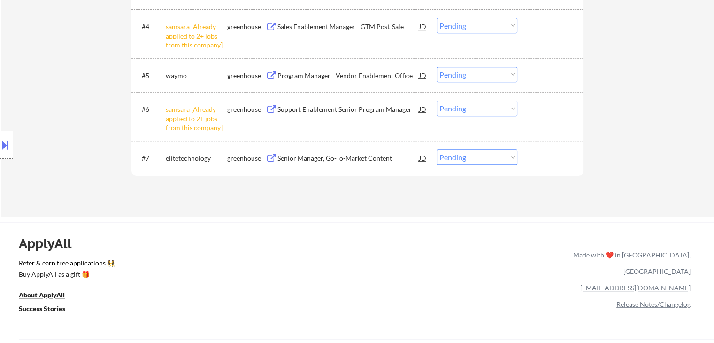
drag, startPoint x: 478, startPoint y: 102, endPoint x: 479, endPoint y: 110, distance: 7.6
click at [479, 110] on select "Choose an option... Pending Applied Excluded (Questions) Excluded (Expired) Exc…" at bounding box center [477, 107] width 81 height 15
select select ""excluded__other_""
click at [437, 100] on select "Choose an option... Pending Applied Excluded (Questions) Excluded (Expired) Exc…" at bounding box center [477, 107] width 81 height 15
click at [476, 27] on select "Choose an option... Pending Applied Excluded (Questions) Excluded (Expired) Exc…" at bounding box center [477, 25] width 81 height 15
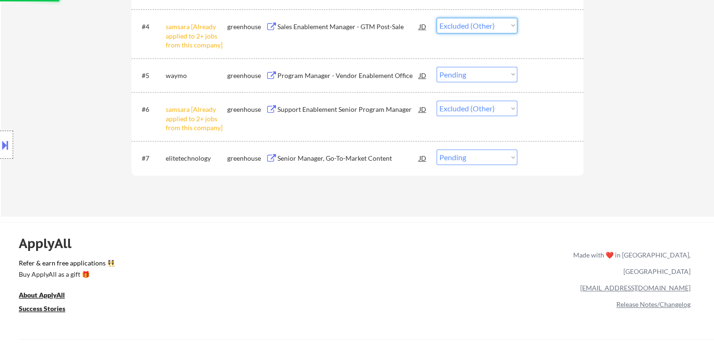
click at [437, 18] on select "Choose an option... Pending Applied Excluded (Questions) Excluded (Expired) Exc…" at bounding box center [477, 25] width 81 height 15
drag, startPoint x: 358, startPoint y: 157, endPoint x: 369, endPoint y: 161, distance: 11.4
click at [359, 158] on div "Senior Manager, Go-To-Market Content" at bounding box center [349, 158] width 142 height 9
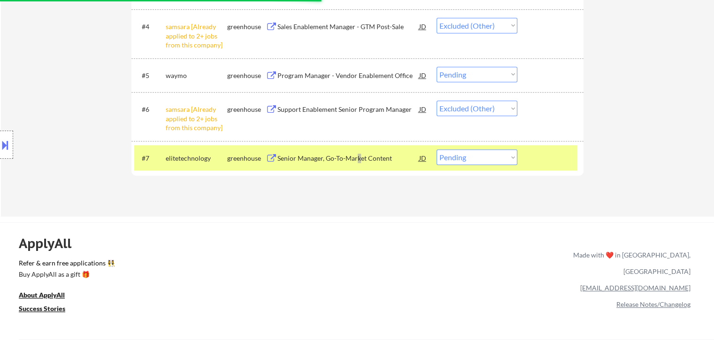
select select ""pending""
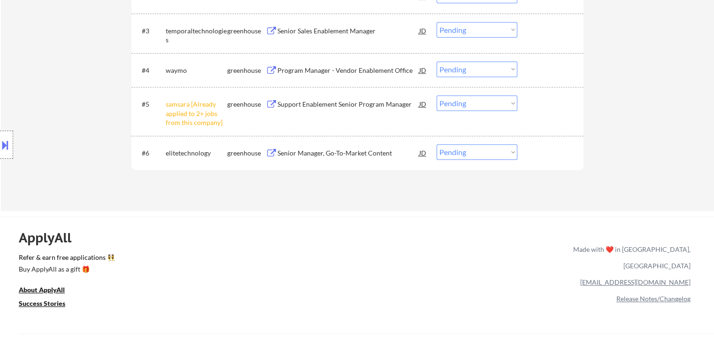
scroll to position [329, 0]
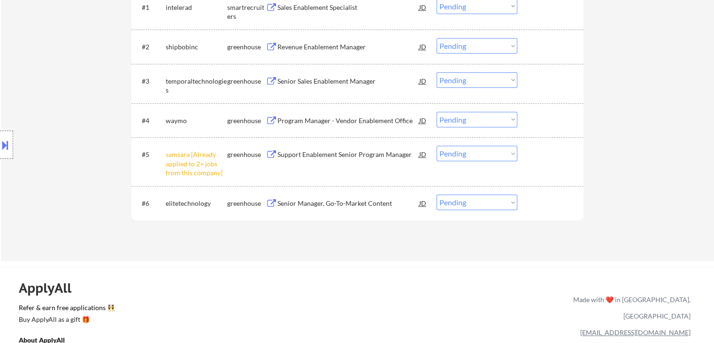
click at [468, 154] on select "Choose an option... Pending Applied Excluded (Questions) Excluded (Expired) Exc…" at bounding box center [477, 153] width 81 height 15
click at [437, 146] on select "Choose an option... Pending Applied Excluded (Questions) Excluded (Expired) Exc…" at bounding box center [477, 153] width 81 height 15
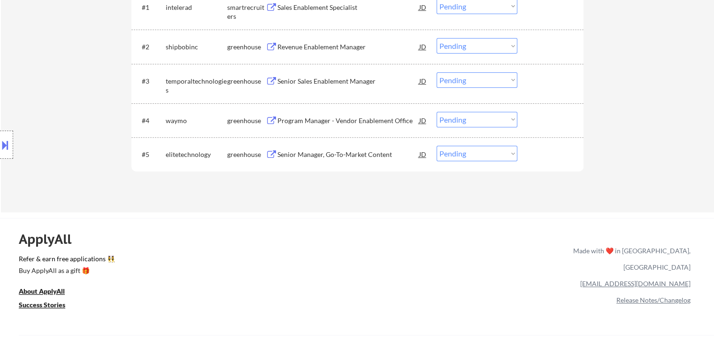
drag, startPoint x: 447, startPoint y: 155, endPoint x: 452, endPoint y: 160, distance: 7.3
click at [447, 155] on select "Choose an option... Pending Applied Excluded (Questions) Excluded (Expired) Exc…" at bounding box center [477, 153] width 81 height 15
click at [437, 146] on select "Choose an option... Pending Applied Excluded (Questions) Excluded (Expired) Exc…" at bounding box center [477, 153] width 81 height 15
click at [485, 154] on select "Choose an option... Pending Applied Excluded (Questions) Excluded (Expired) Exc…" at bounding box center [477, 153] width 81 height 15
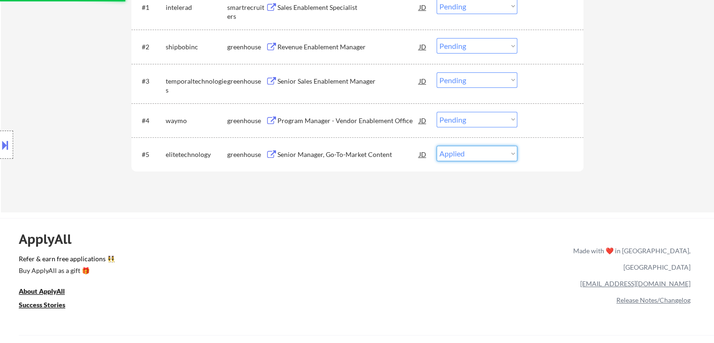
click at [437, 146] on select "Choose an option... Pending Applied Excluded (Questions) Excluded (Expired) Exc…" at bounding box center [477, 153] width 81 height 15
drag, startPoint x: 500, startPoint y: 154, endPoint x: 483, endPoint y: 156, distance: 17.1
click at [500, 154] on select "Choose an option... Pending Applied Excluded (Questions) Excluded (Expired) Exc…" at bounding box center [477, 153] width 81 height 15
click at [437, 146] on select "Choose an option... Pending Applied Excluded (Questions) Excluded (Expired) Exc…" at bounding box center [477, 153] width 81 height 15
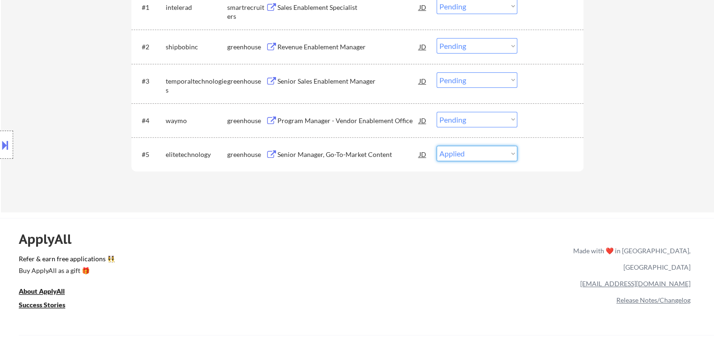
drag, startPoint x: 455, startPoint y: 153, endPoint x: 457, endPoint y: 160, distance: 8.0
click at [455, 152] on select "Choose an option... Pending Applied Excluded (Questions) Excluded (Expired) Exc…" at bounding box center [477, 153] width 81 height 15
click at [437, 146] on select "Choose an option... Pending Applied Excluded (Questions) Excluded (Expired) Exc…" at bounding box center [477, 153] width 81 height 15
click at [479, 153] on select "Choose an option... Pending Applied Excluded (Questions) Excluded (Expired) Exc…" at bounding box center [477, 153] width 81 height 15
click at [437, 146] on select "Choose an option... Pending Applied Excluded (Questions) Excluded (Expired) Exc…" at bounding box center [477, 153] width 81 height 15
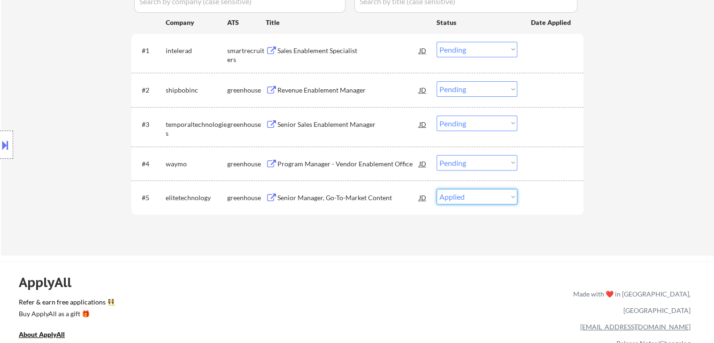
scroll to position [235, 0]
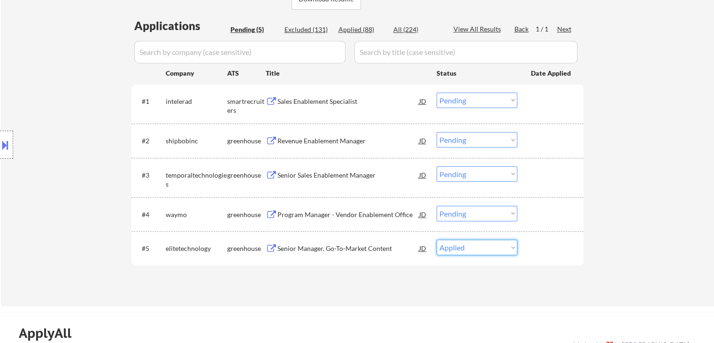
click at [479, 247] on select "Choose an option... Pending Applied Excluded (Questions) Excluded (Expired) Exc…" at bounding box center [477, 246] width 81 height 15
click at [437, 239] on select "Choose an option... Pending Applied Excluded (Questions) Excluded (Expired) Exc…" at bounding box center [477, 246] width 81 height 15
drag, startPoint x: 493, startPoint y: 250, endPoint x: 490, endPoint y: 241, distance: 9.4
click at [493, 250] on select "Choose an option... Pending Applied Excluded (Questions) Excluded (Expired) Exc…" at bounding box center [477, 246] width 81 height 15
select select ""applied""
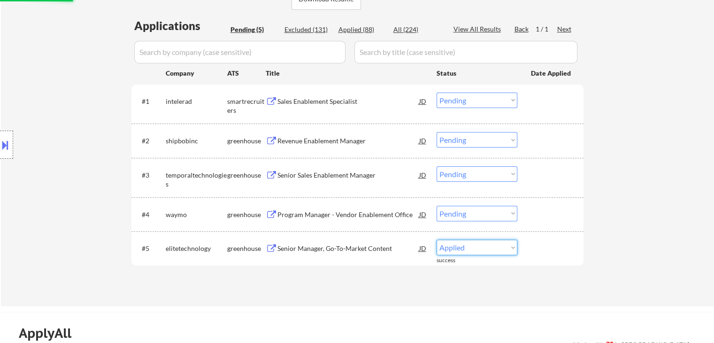
click at [437, 239] on select "Choose an option... Pending Applied Excluded (Questions) Excluded (Expired) Exc…" at bounding box center [477, 246] width 81 height 15
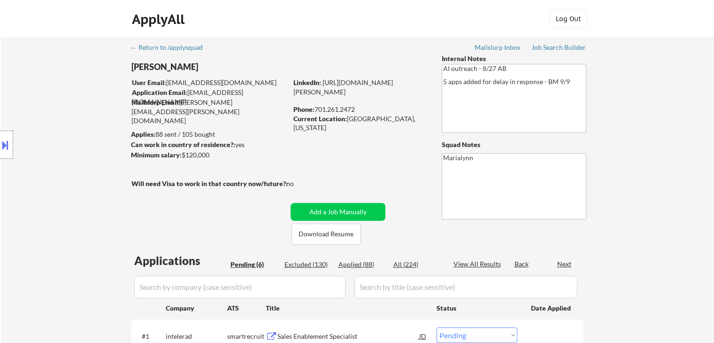
select select ""pending""
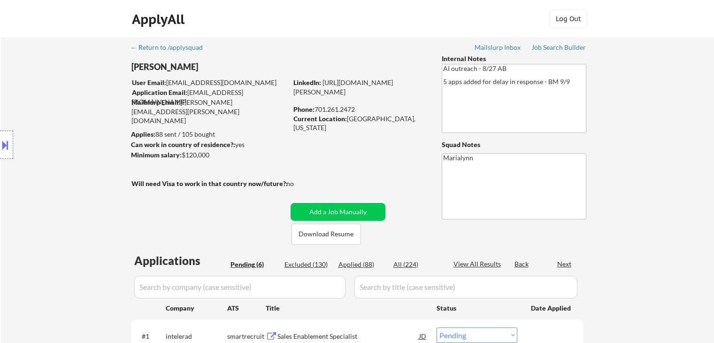
select select ""pending""
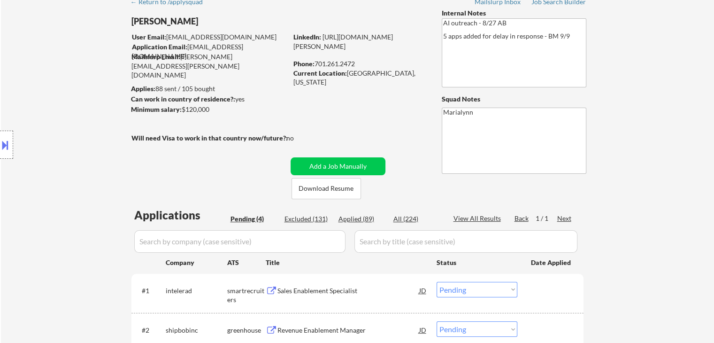
scroll to position [94, 0]
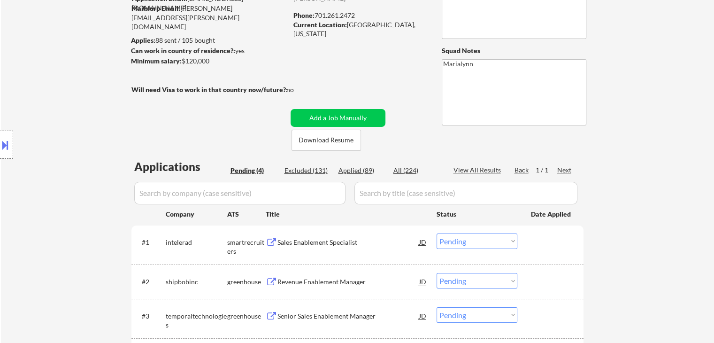
click at [357, 170] on div "Applied (89)" at bounding box center [362, 170] width 47 height 9
select select ""applied""
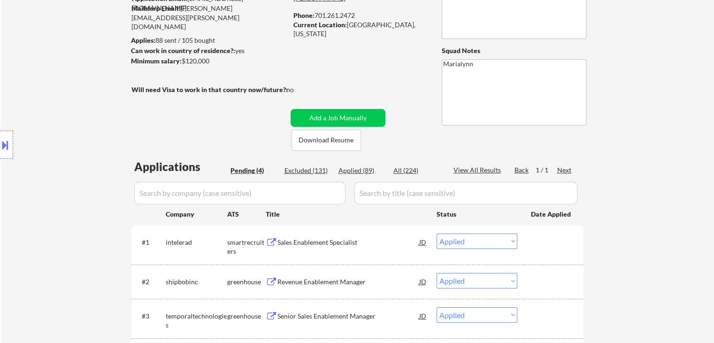
select select ""applied""
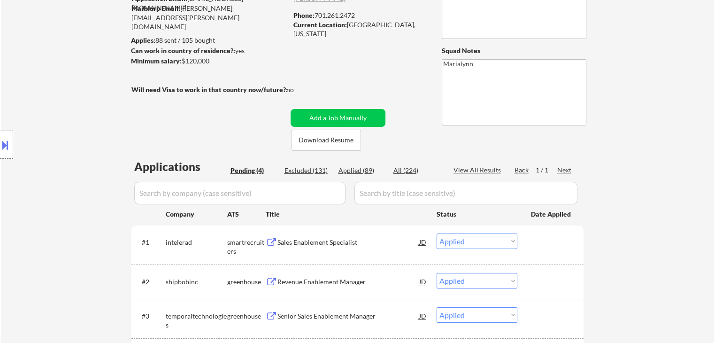
select select ""applied""
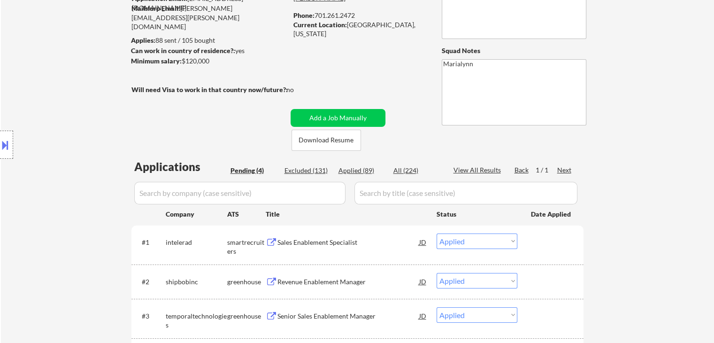
select select ""applied""
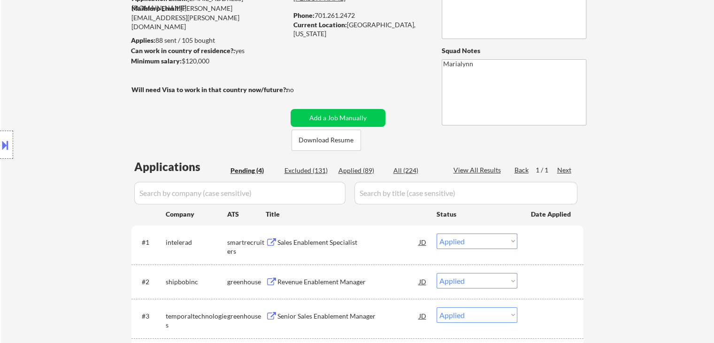
select select ""applied""
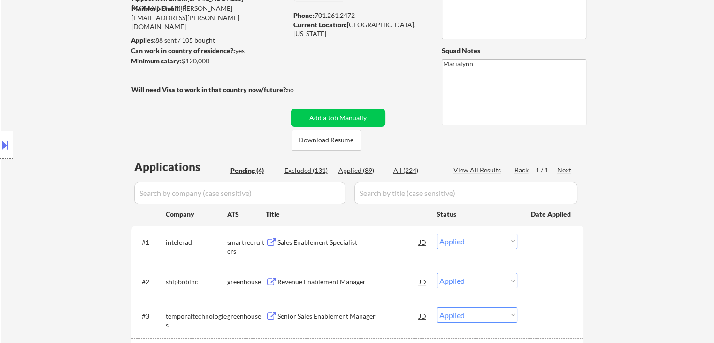
select select ""applied""
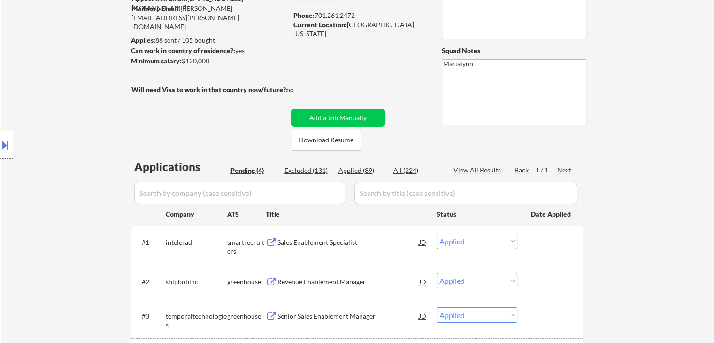
select select ""applied""
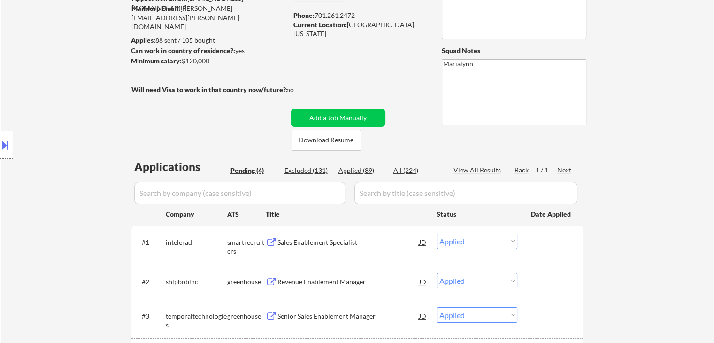
select select ""applied""
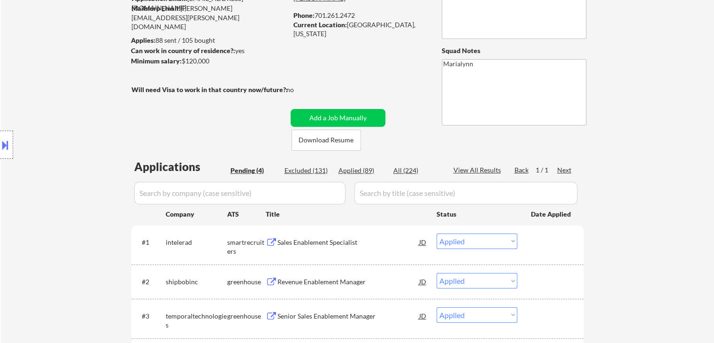
select select ""applied""
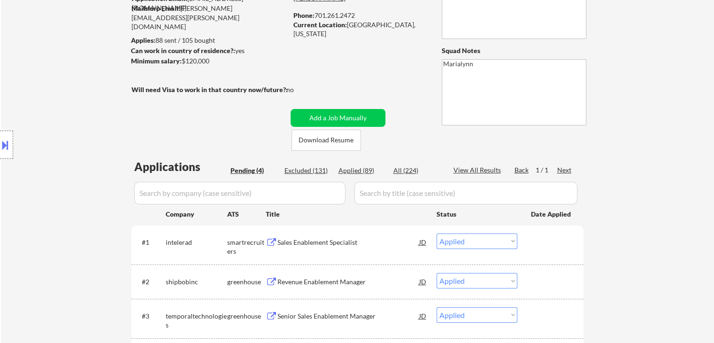
select select ""applied""
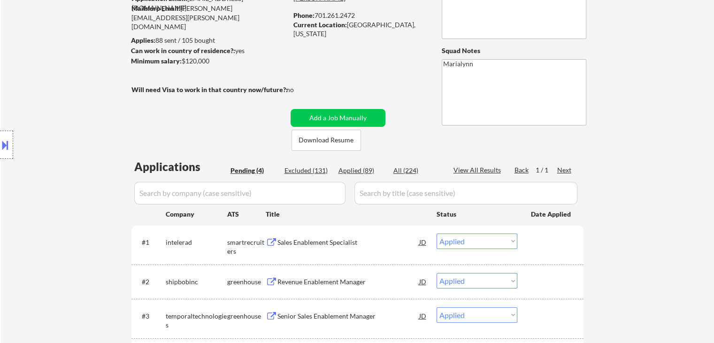
select select ""applied""
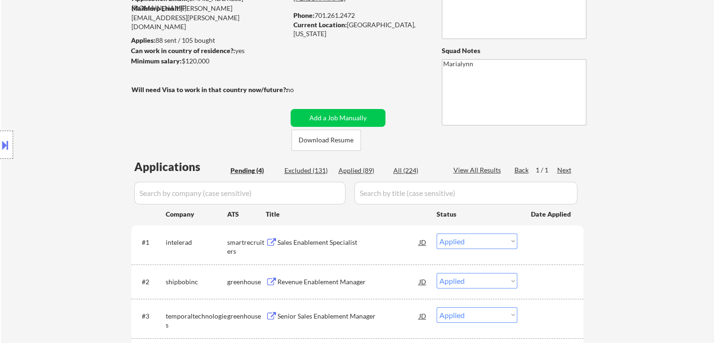
select select ""applied""
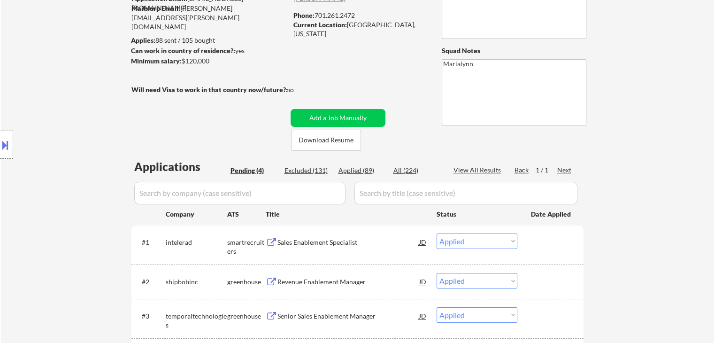
select select ""applied""
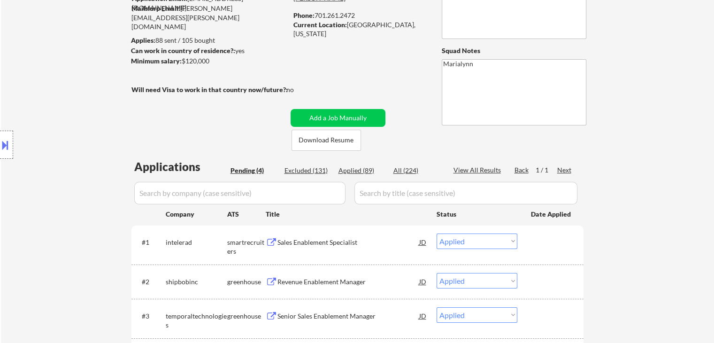
select select ""applied""
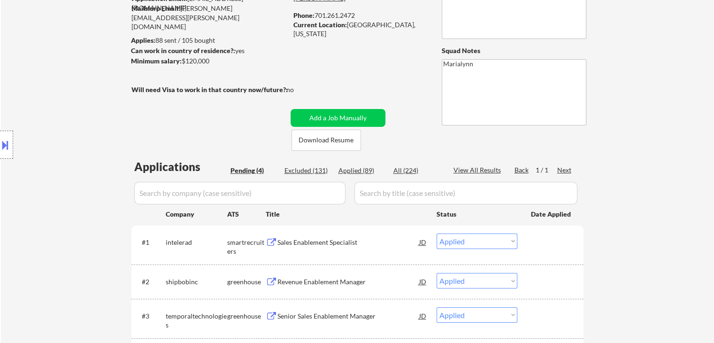
select select ""applied""
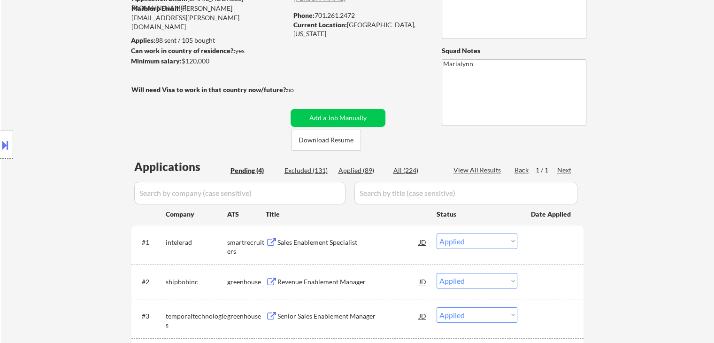
select select ""applied""
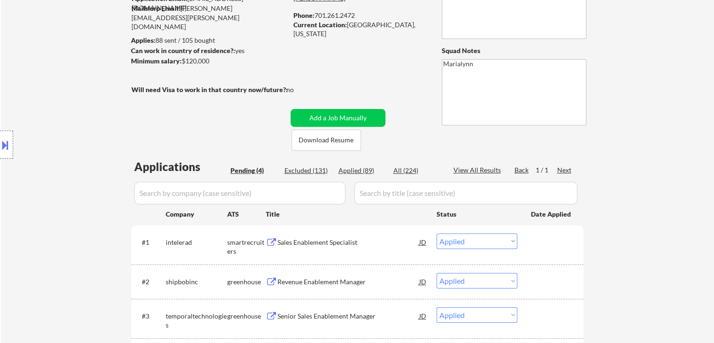
select select ""applied""
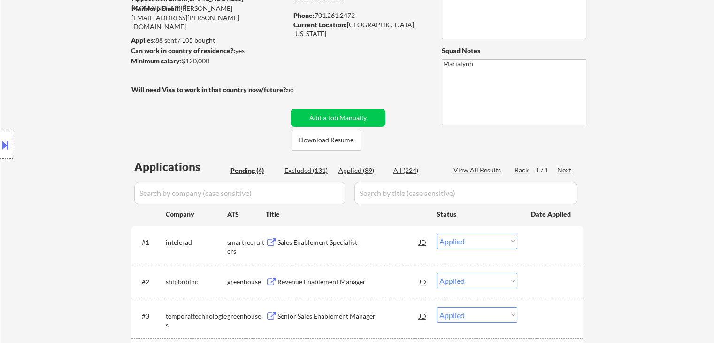
select select ""applied""
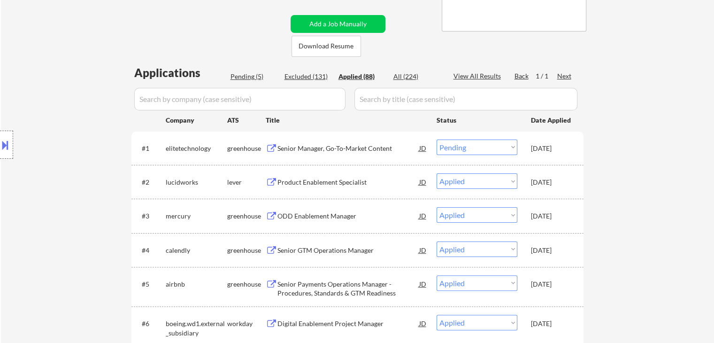
select select ""applied""
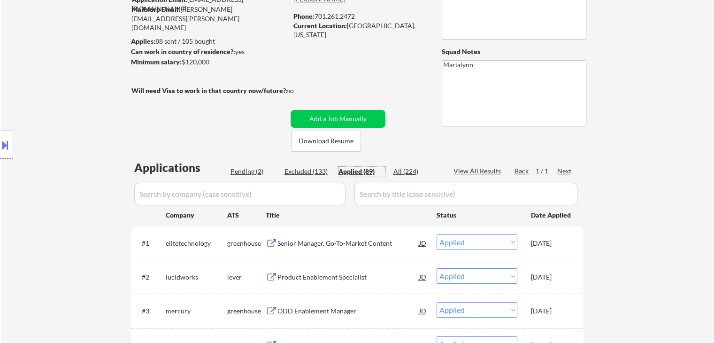
scroll to position [47, 0]
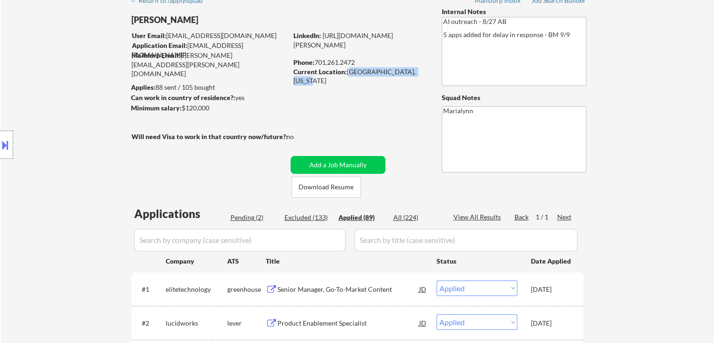
drag, startPoint x: 348, startPoint y: 70, endPoint x: 416, endPoint y: 70, distance: 68.1
click at [421, 70] on div "Current Location: West Fargo, North Dakota" at bounding box center [359, 76] width 133 height 18
drag, startPoint x: 381, startPoint y: 77, endPoint x: 421, endPoint y: 74, distance: 40.1
click at [421, 74] on div "Current Location: West Fargo, North Dakota" at bounding box center [359, 76] width 133 height 18
copy div "[GEOGRAPHIC_DATA], [US_STATE]"
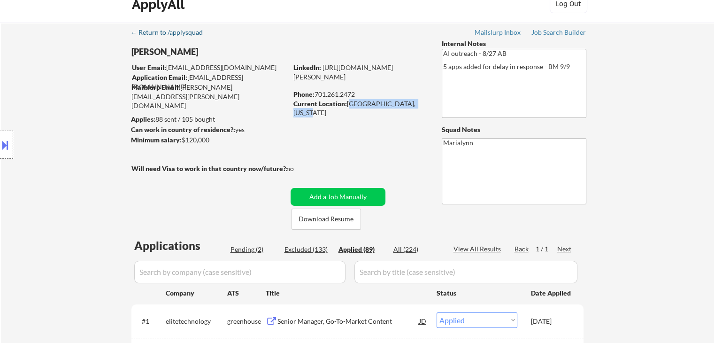
scroll to position [0, 0]
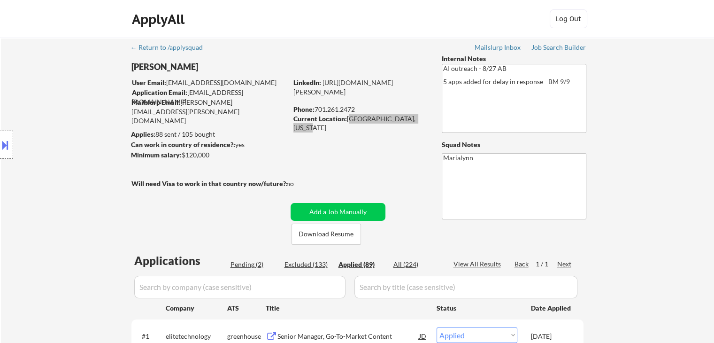
select select ""applied""
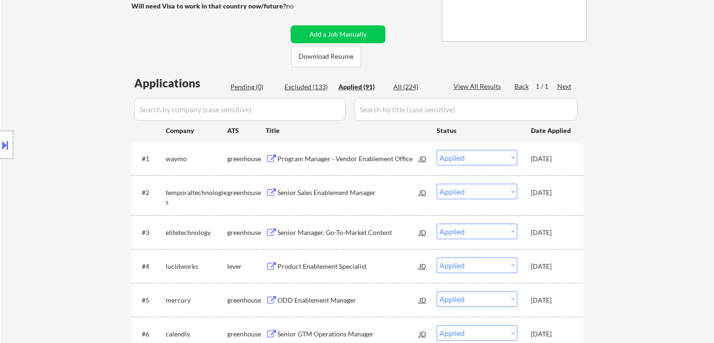
scroll to position [188, 0]
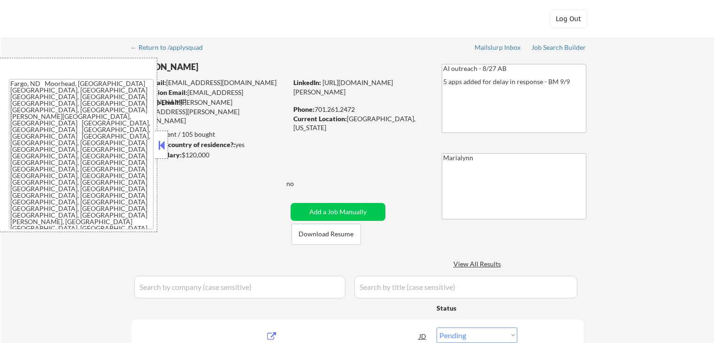
select select ""pending""
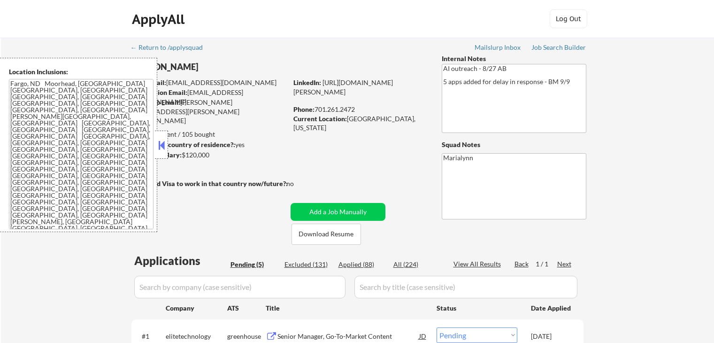
scroll to position [235, 0]
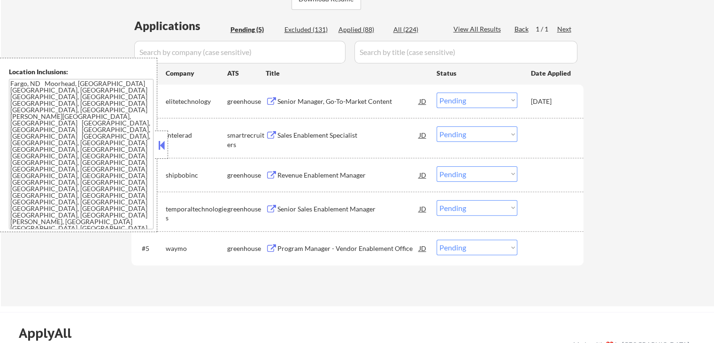
click at [161, 145] on button at bounding box center [161, 145] width 10 height 14
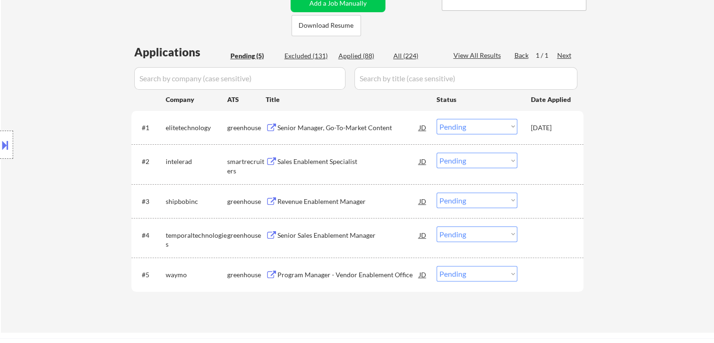
scroll to position [188, 0]
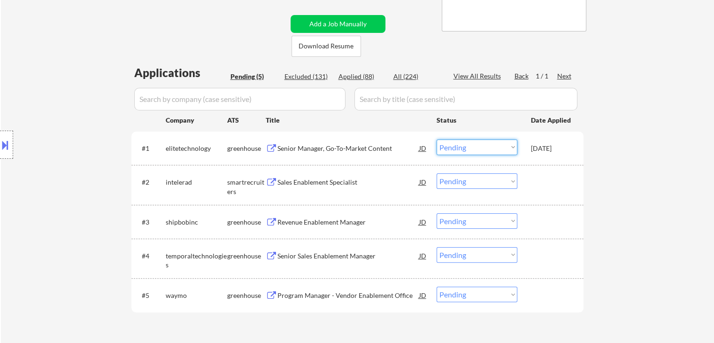
click at [487, 147] on select "Choose an option... Pending Applied Excluded (Questions) Excluded (Expired) Exc…" at bounding box center [477, 146] width 81 height 15
click at [437, 139] on select "Choose an option... Pending Applied Excluded (Questions) Excluded (Expired) Exc…" at bounding box center [477, 146] width 81 height 15
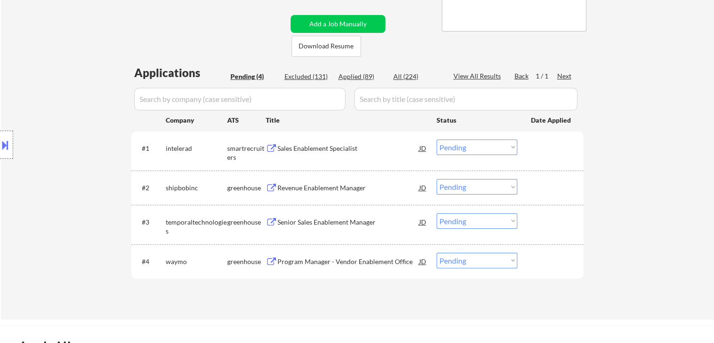
click at [292, 151] on div "Sales Enablement Specialist" at bounding box center [349, 148] width 142 height 9
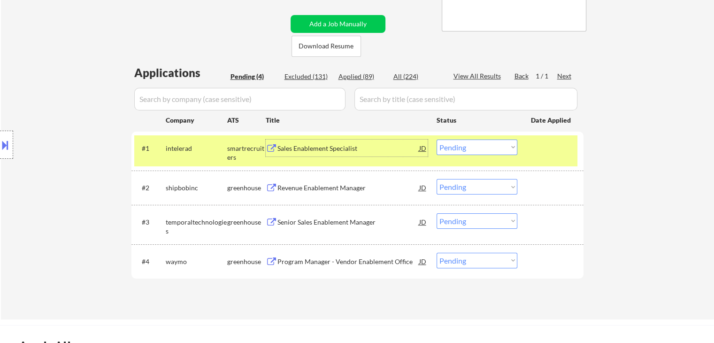
drag, startPoint x: 452, startPoint y: 143, endPoint x: 459, endPoint y: 148, distance: 8.7
click at [454, 144] on select "Choose an option... Pending Applied Excluded (Questions) Excluded (Expired) Exc…" at bounding box center [477, 146] width 81 height 15
click at [437, 139] on select "Choose an option... Pending Applied Excluded (Questions) Excluded (Expired) Exc…" at bounding box center [477, 146] width 81 height 15
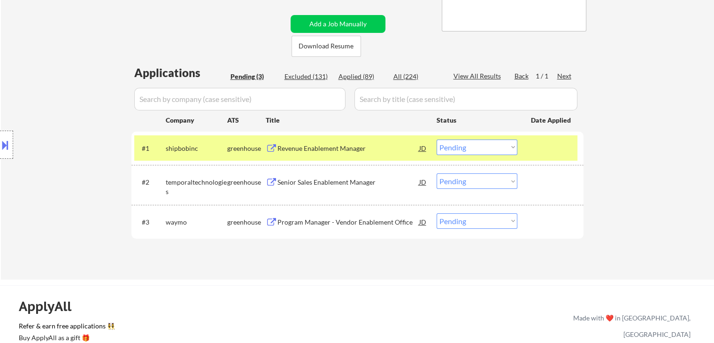
click at [317, 147] on div "Revenue Enablement Manager" at bounding box center [349, 148] width 142 height 9
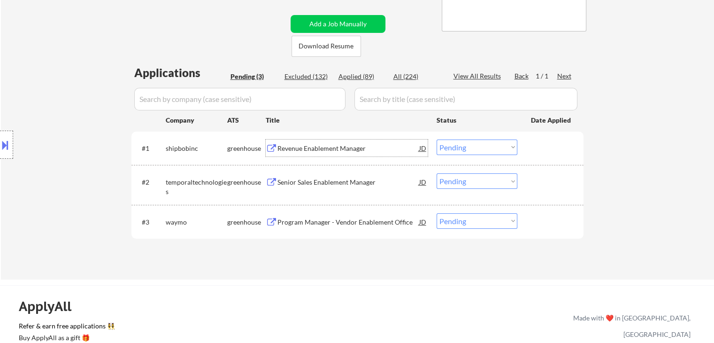
drag, startPoint x: 471, startPoint y: 145, endPoint x: 471, endPoint y: 154, distance: 8.5
click at [471, 145] on select "Choose an option... Pending Applied Excluded (Questions) Excluded (Expired) Exc…" at bounding box center [477, 146] width 81 height 15
click at [437, 139] on select "Choose an option... Pending Applied Excluded (Questions) Excluded (Expired) Exc…" at bounding box center [477, 146] width 81 height 15
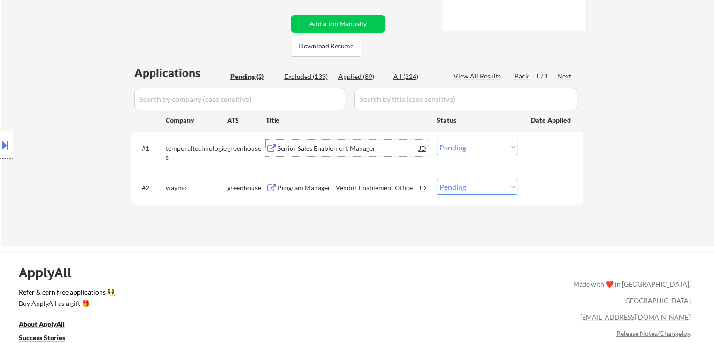
click at [329, 147] on div "Senior Sales Enablement Manager" at bounding box center [349, 148] width 142 height 9
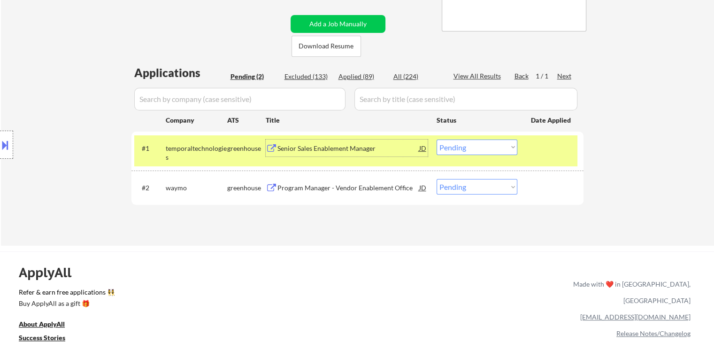
click at [469, 150] on select "Choose an option... Pending Applied Excluded (Questions) Excluded (Expired) Exc…" at bounding box center [477, 146] width 81 height 15
click at [437, 139] on select "Choose an option... Pending Applied Excluded (Questions) Excluded (Expired) Exc…" at bounding box center [477, 146] width 81 height 15
click at [331, 192] on div "Program Manager - Vendor Enablement Office" at bounding box center [349, 187] width 142 height 9
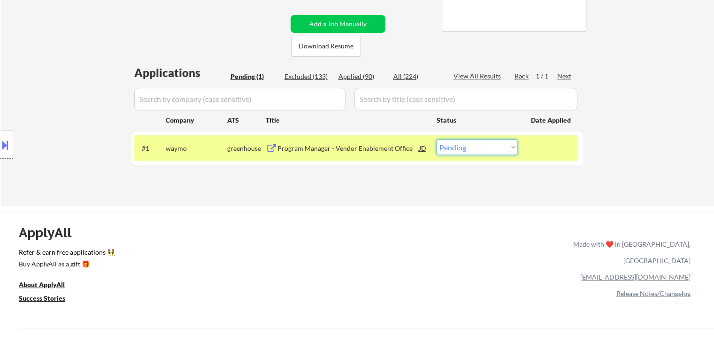
click at [462, 150] on select "Choose an option... Pending Applied Excluded (Questions) Excluded (Expired) Exc…" at bounding box center [477, 146] width 81 height 15
select select ""applied""
click at [437, 139] on select "Choose an option... Pending Applied Excluded (Questions) Excluded (Expired) Exc…" at bounding box center [477, 146] width 81 height 15
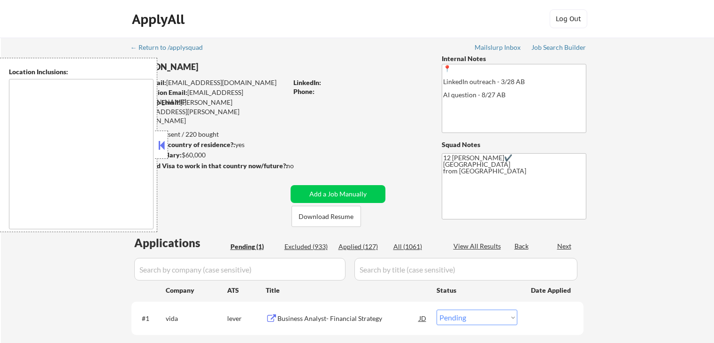
select select ""pending""
type textarea "Remote US Anywhere in [GEOGRAPHIC_DATA] [GEOGRAPHIC_DATA], [GEOGRAPHIC_DATA] [G…"
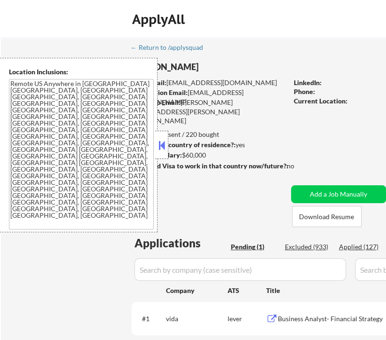
select select ""pending""
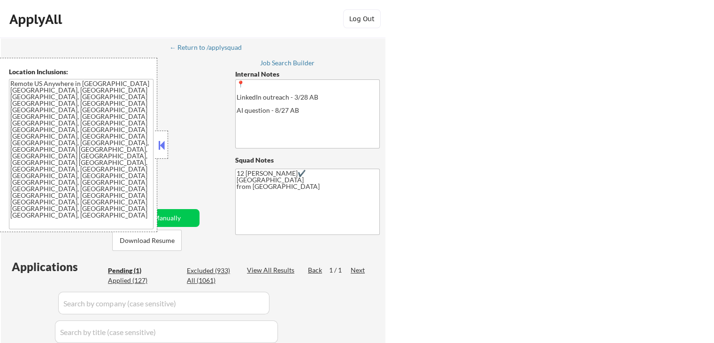
select select ""pending""
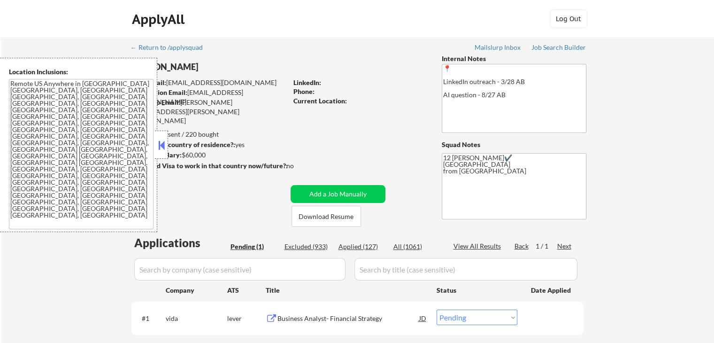
click at [158, 131] on div at bounding box center [161, 145] width 13 height 28
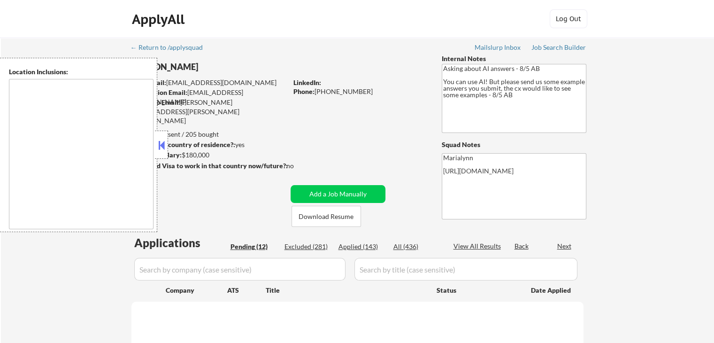
select select ""pending""
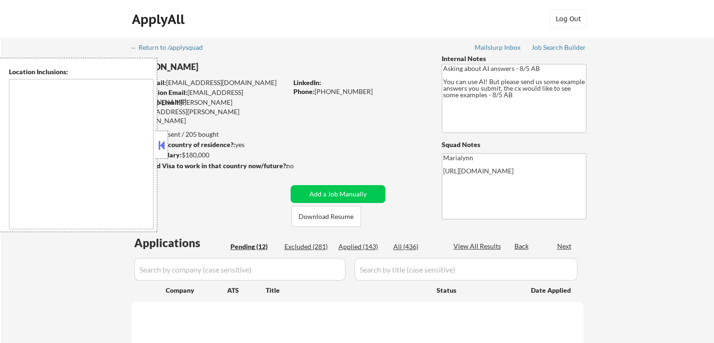
select select ""pending""
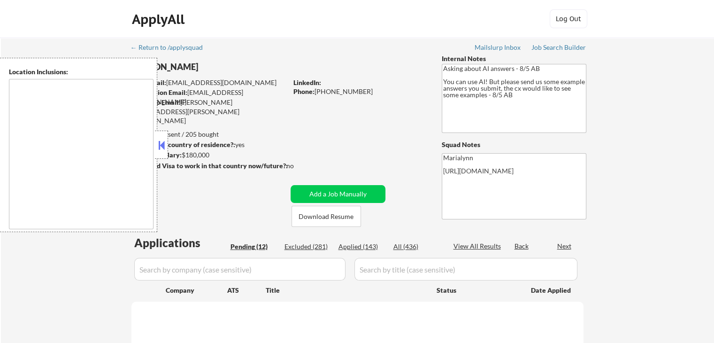
select select ""pending""
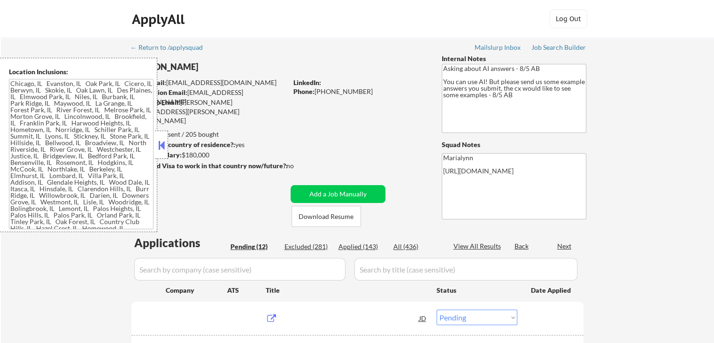
type textarea "[GEOGRAPHIC_DATA], [GEOGRAPHIC_DATA] [GEOGRAPHIC_DATA], [GEOGRAPHIC_DATA], [GEO…"
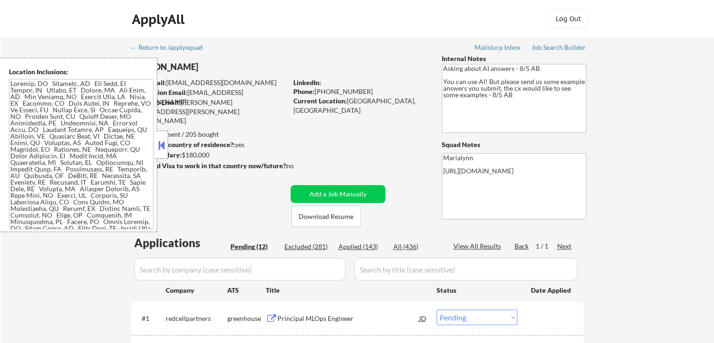
click at [155, 153] on div at bounding box center [161, 145] width 13 height 28
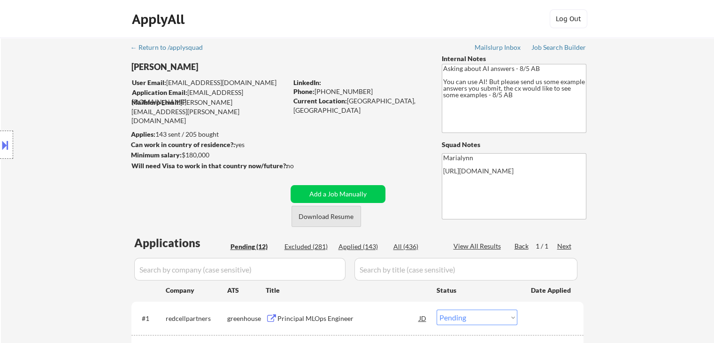
click at [318, 220] on button "Download Resume" at bounding box center [327, 216] width 70 height 21
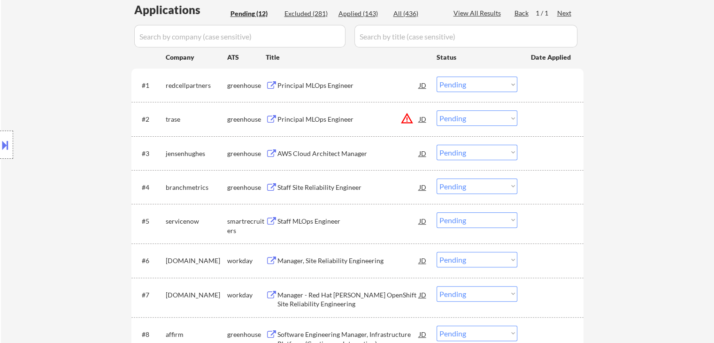
scroll to position [235, 0]
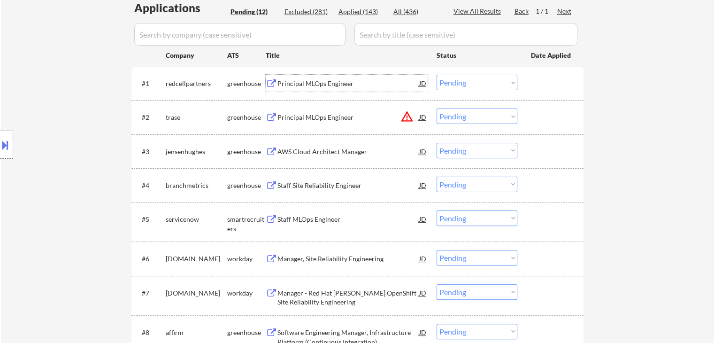
click at [305, 87] on div "Principal MLOps Engineer" at bounding box center [349, 83] width 142 height 9
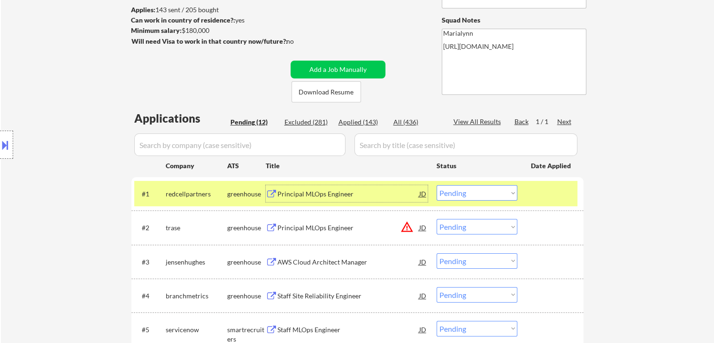
scroll to position [141, 0]
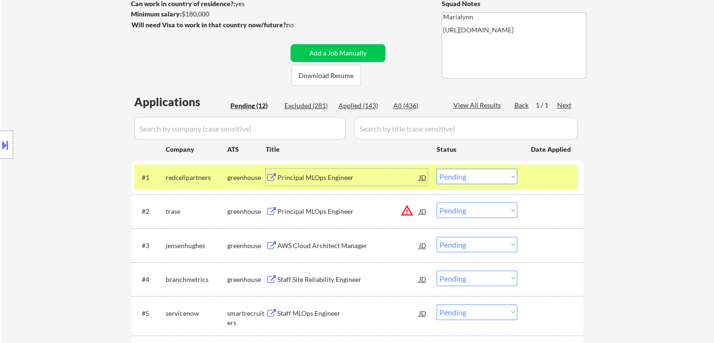
click at [10, 143] on div at bounding box center [6, 145] width 13 height 28
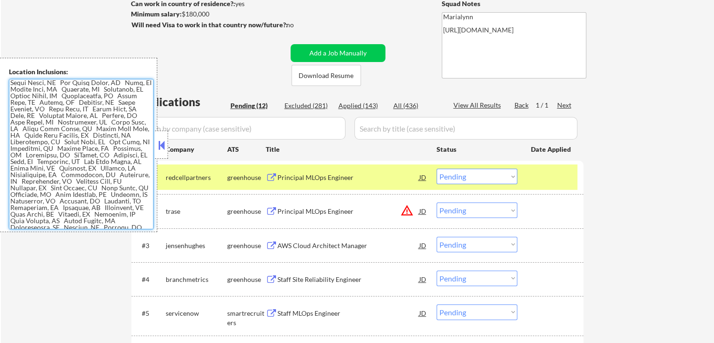
scroll to position [529, 0]
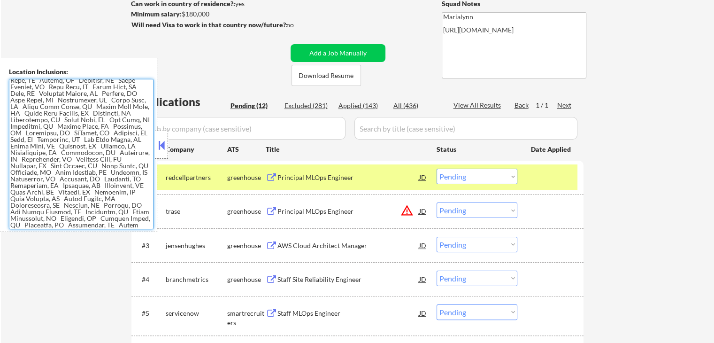
click at [253, 38] on div at bounding box center [210, 35] width 159 height 10
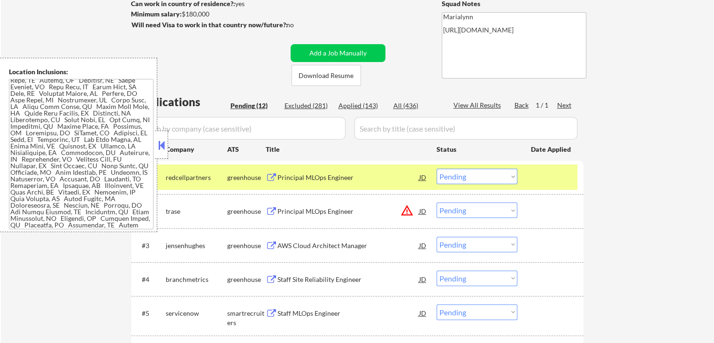
drag, startPoint x: 488, startPoint y: 170, endPoint x: 488, endPoint y: 175, distance: 5.2
click at [488, 170] on select "Choose an option... Pending Applied Excluded (Questions) Excluded (Expired) Exc…" at bounding box center [477, 176] width 81 height 15
click at [437, 169] on select "Choose an option... Pending Applied Excluded (Questions) Excluded (Expired) Exc…" at bounding box center [477, 176] width 81 height 15
click at [157, 147] on button at bounding box center [161, 145] width 10 height 14
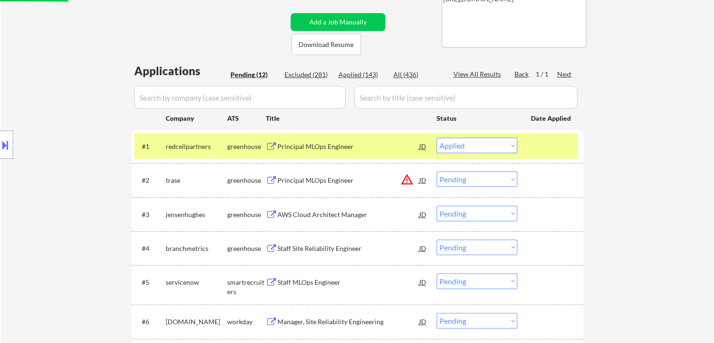
scroll to position [235, 0]
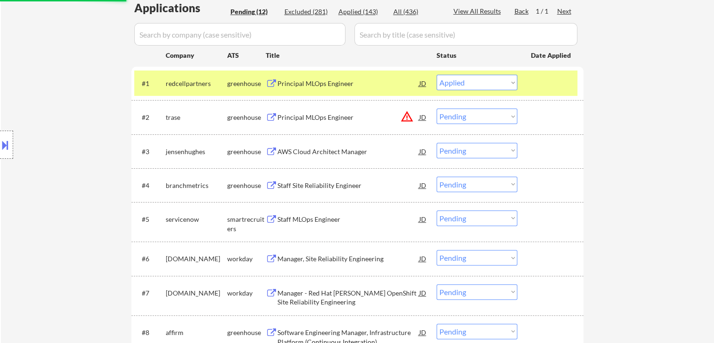
click at [309, 154] on div "AWS Cloud Architect Manager" at bounding box center [349, 151] width 142 height 9
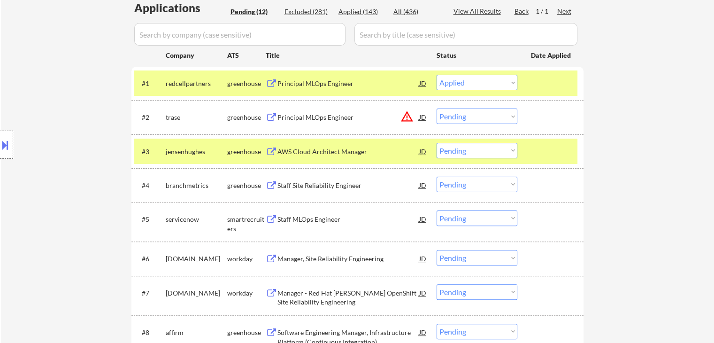
select select ""pending""
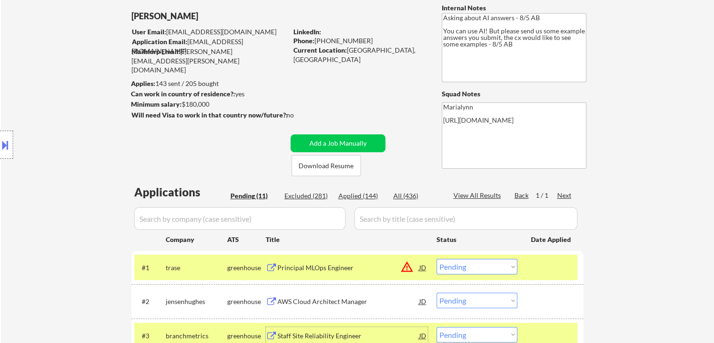
scroll to position [0, 0]
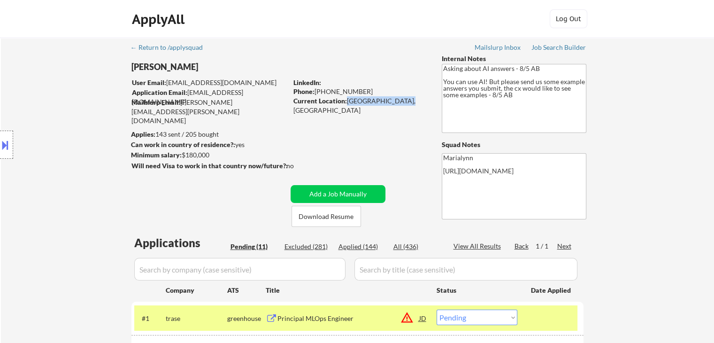
drag, startPoint x: 349, startPoint y: 100, endPoint x: 401, endPoint y: 102, distance: 51.7
click at [401, 102] on div "Current Location: [GEOGRAPHIC_DATA], [GEOGRAPHIC_DATA] Metro Area" at bounding box center [359, 105] width 133 height 18
copy div "[GEOGRAPHIC_DATA], [GEOGRAPHIC_DATA] Metro"
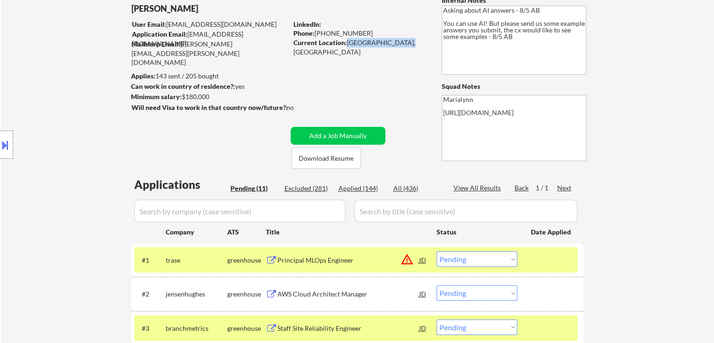
scroll to position [141, 0]
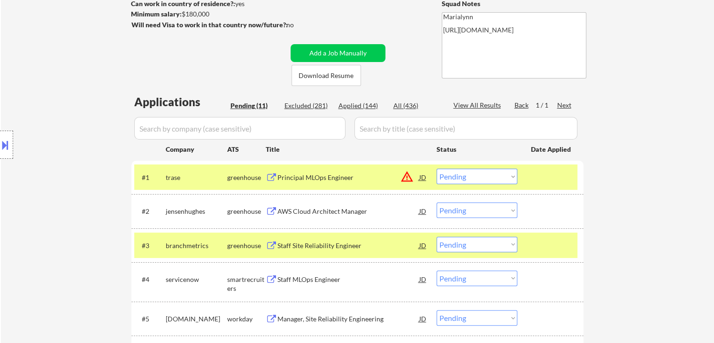
click at [445, 212] on select "Choose an option... Pending Applied Excluded (Questions) Excluded (Expired) Exc…" at bounding box center [477, 209] width 81 height 15
click at [437, 202] on select "Choose an option... Pending Applied Excluded (Questions) Excluded (Expired) Exc…" at bounding box center [477, 209] width 81 height 15
click at [235, 176] on div "greenhouse" at bounding box center [246, 177] width 39 height 9
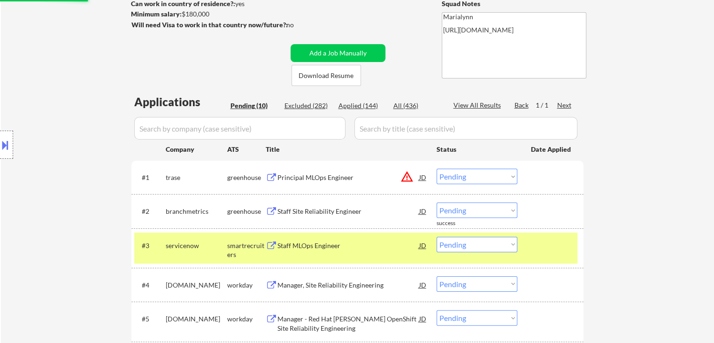
click at [222, 245] on div "servicenow" at bounding box center [197, 245] width 62 height 9
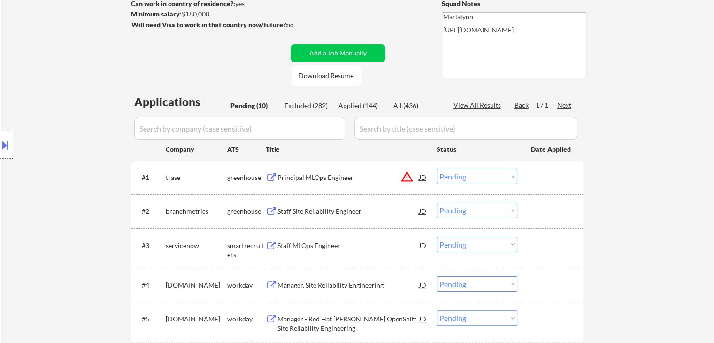
click at [313, 209] on div "Staff Site Reliability Engineer" at bounding box center [349, 211] width 142 height 9
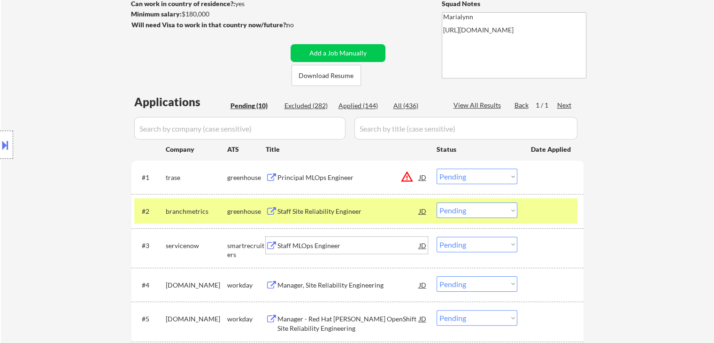
click at [310, 246] on div "Staff MLOps Engineer" at bounding box center [349, 245] width 142 height 9
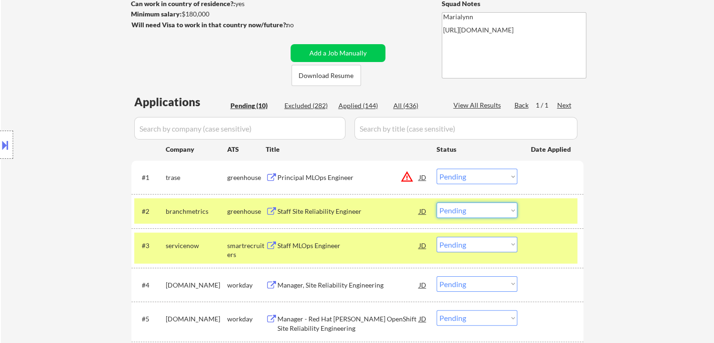
click at [465, 210] on select "Choose an option... Pending Applied Excluded (Questions) Excluded (Expired) Exc…" at bounding box center [477, 209] width 81 height 15
click at [437, 202] on select "Choose an option... Pending Applied Excluded (Questions) Excluded (Expired) Exc…" at bounding box center [477, 209] width 81 height 15
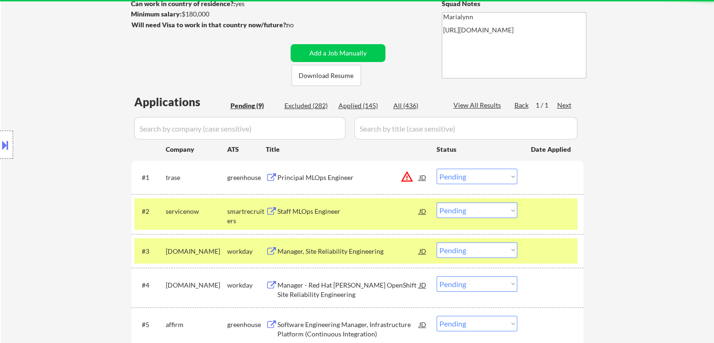
click at [247, 250] on div "workday" at bounding box center [246, 251] width 39 height 9
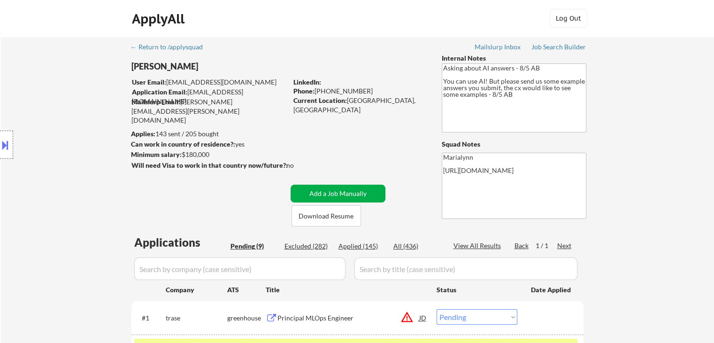
scroll to position [0, 0]
drag, startPoint x: 348, startPoint y: 101, endPoint x: 377, endPoint y: 97, distance: 28.9
click at [377, 97] on div "Current Location: [GEOGRAPHIC_DATA], [GEOGRAPHIC_DATA] Metro Area" at bounding box center [359, 105] width 133 height 18
drag, startPoint x: 364, startPoint y: 108, endPoint x: 349, endPoint y: 97, distance: 18.1
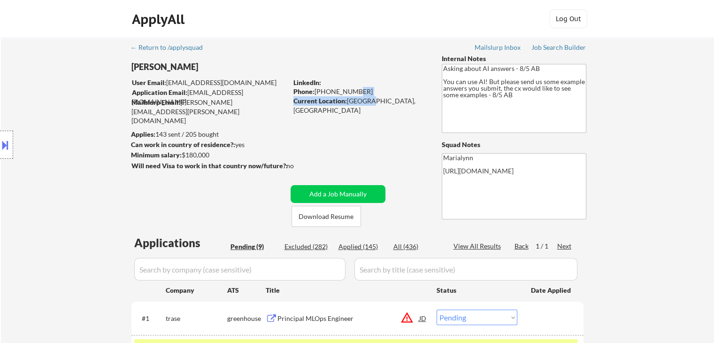
drag, startPoint x: 349, startPoint y: 97, endPoint x: 366, endPoint y: 96, distance: 16.4
click at [366, 96] on div "LinkedIn: Phone: [PHONE_NUMBER] Current Location: [GEOGRAPHIC_DATA], [GEOGRAPHI…" at bounding box center [360, 92] width 134 height 28
click at [351, 100] on div "Current Location: [GEOGRAPHIC_DATA], [GEOGRAPHIC_DATA] Metro Area" at bounding box center [359, 105] width 133 height 18
drag, startPoint x: 347, startPoint y: 100, endPoint x: 378, endPoint y: 100, distance: 31.5
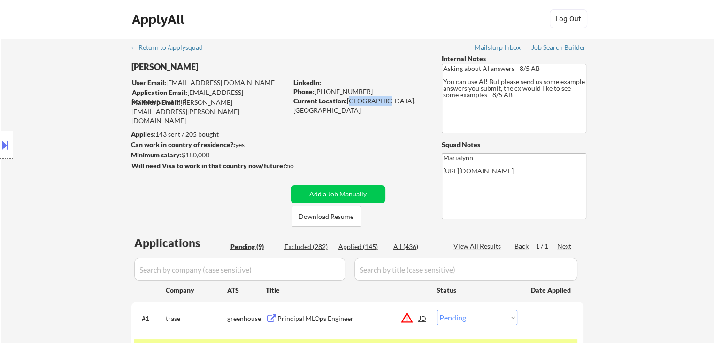
click at [378, 100] on div "Current Location: [GEOGRAPHIC_DATA], [GEOGRAPHIC_DATA] Metro Area" at bounding box center [359, 105] width 133 height 18
copy div "[GEOGRAPHIC_DATA], [GEOGRAPHIC_DATA]"
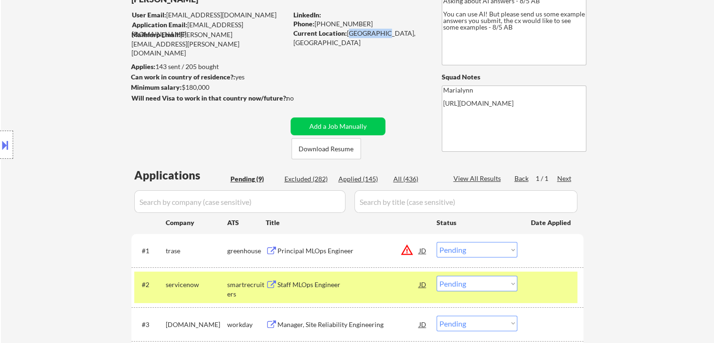
scroll to position [235, 0]
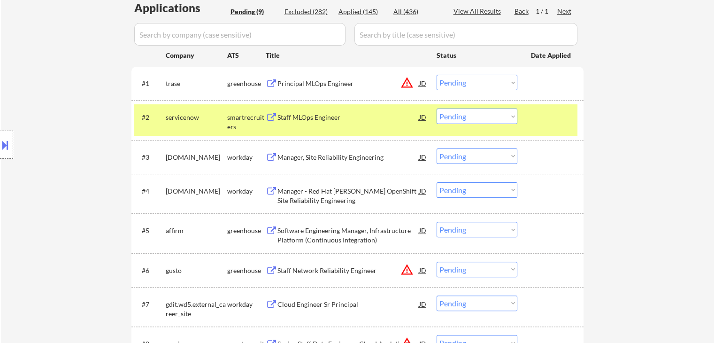
click at [466, 115] on select "Choose an option... Pending Applied Excluded (Questions) Excluded (Expired) Exc…" at bounding box center [477, 115] width 81 height 15
click at [437, 108] on select "Choose an option... Pending Applied Excluded (Questions) Excluded (Expired) Exc…" at bounding box center [477, 115] width 81 height 15
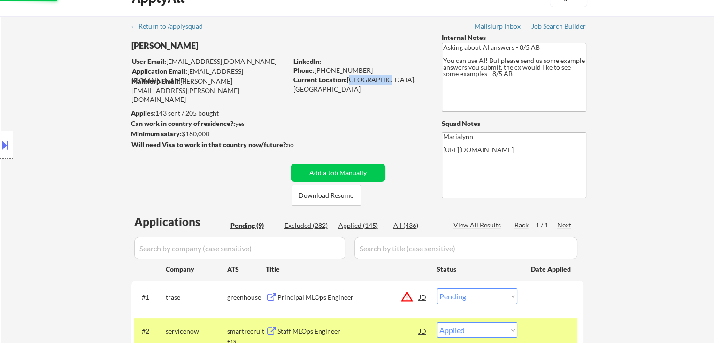
scroll to position [0, 0]
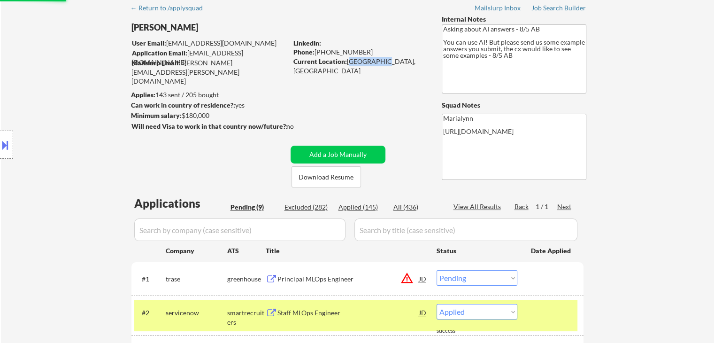
select select ""pending""
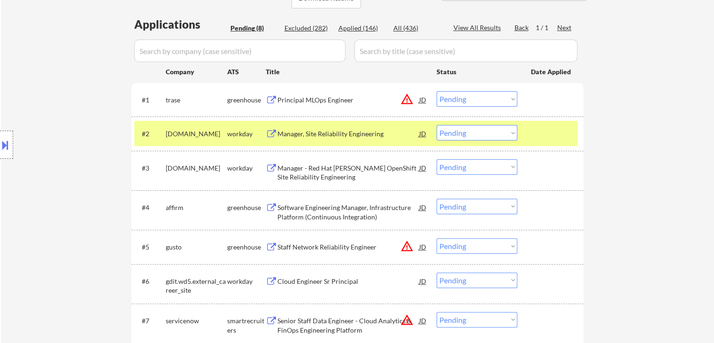
scroll to position [235, 0]
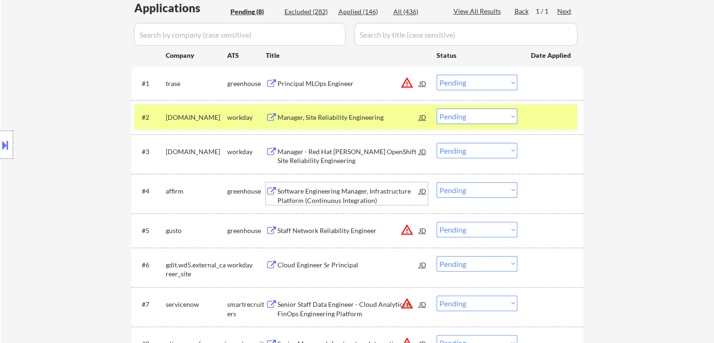
click at [330, 188] on div "Software Engineering Manager, Infrastructure Platform (Continuous Integration)" at bounding box center [349, 195] width 142 height 18
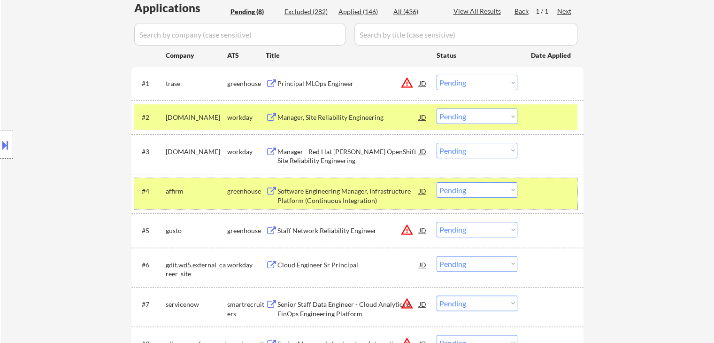
click at [242, 201] on div "#4 affirm greenhouse Software Engineering Manager, Infrastructure Platform (Con…" at bounding box center [355, 193] width 443 height 31
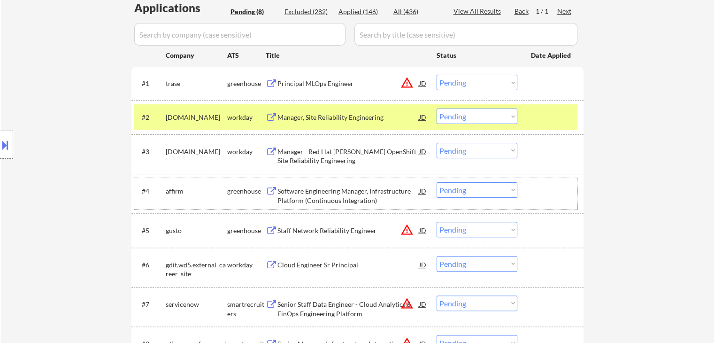
click at [208, 120] on div "[DOMAIN_NAME]" at bounding box center [197, 117] width 62 height 9
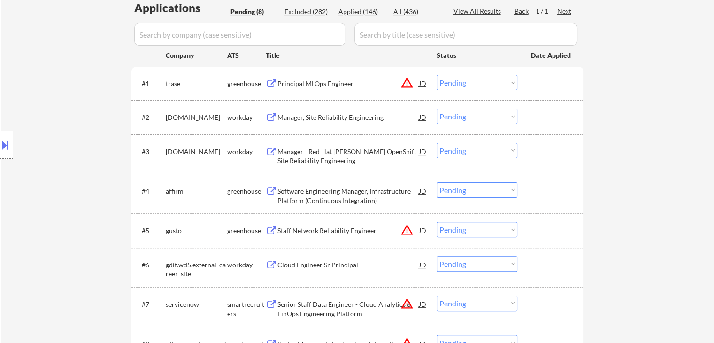
click at [237, 192] on div "greenhouse" at bounding box center [246, 190] width 39 height 9
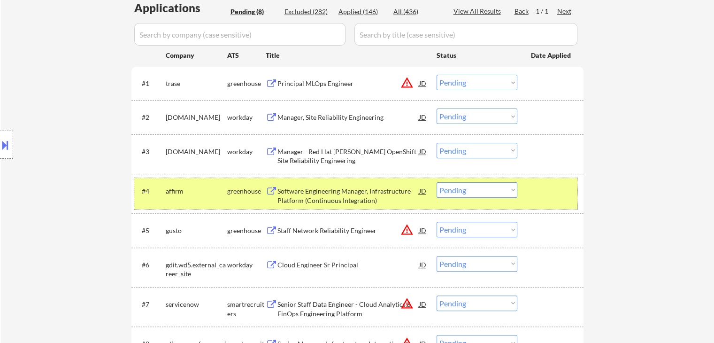
click at [457, 185] on select "Choose an option... Pending Applied Excluded (Questions) Excluded (Expired) Exc…" at bounding box center [477, 189] width 81 height 15
click at [437, 182] on select "Choose an option... Pending Applied Excluded (Questions) Excluded (Expired) Exc…" at bounding box center [477, 189] width 81 height 15
select select ""pending""
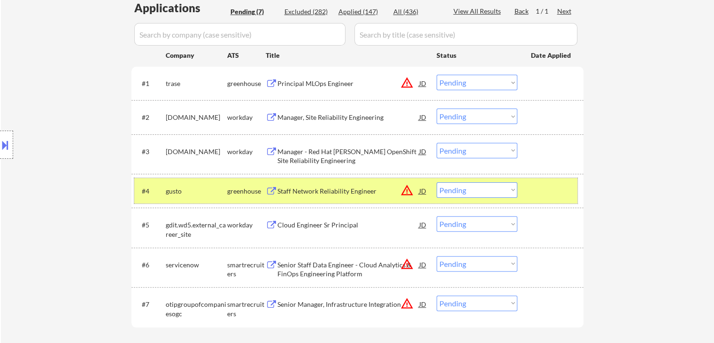
click at [239, 196] on div "greenhouse" at bounding box center [246, 190] width 39 height 17
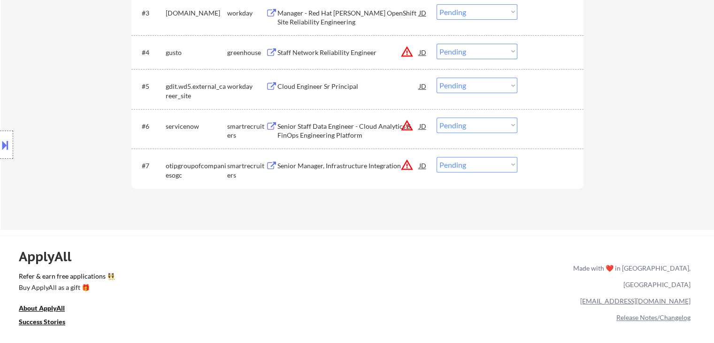
scroll to position [376, 0]
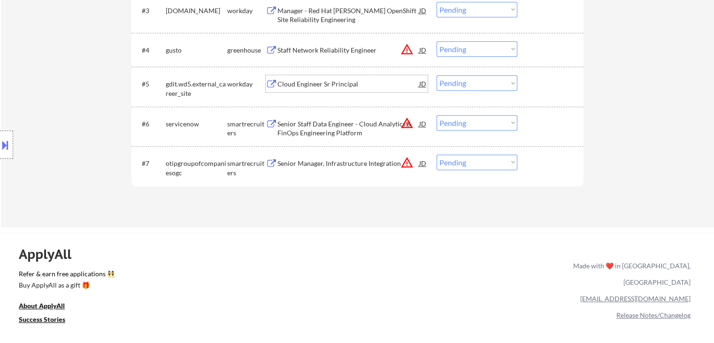
click at [317, 80] on div "Cloud Engineer Sr Principal" at bounding box center [349, 83] width 142 height 9
